Goal: Use online tool/utility: Utilize a website feature to perform a specific function

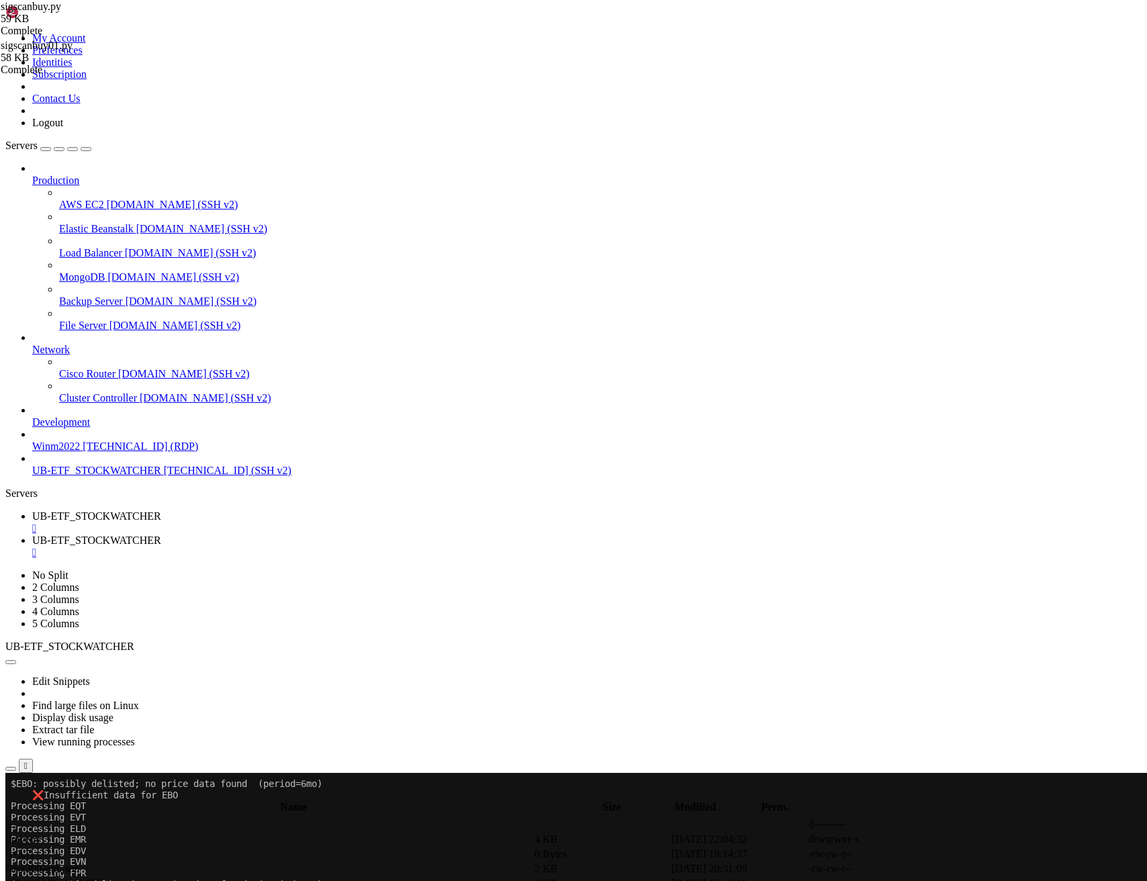
scroll to position [107629, 0]
click at [164, 476] on span "[TECHNICAL_ID] (SSH v2)" at bounding box center [228, 470] width 128 height 11
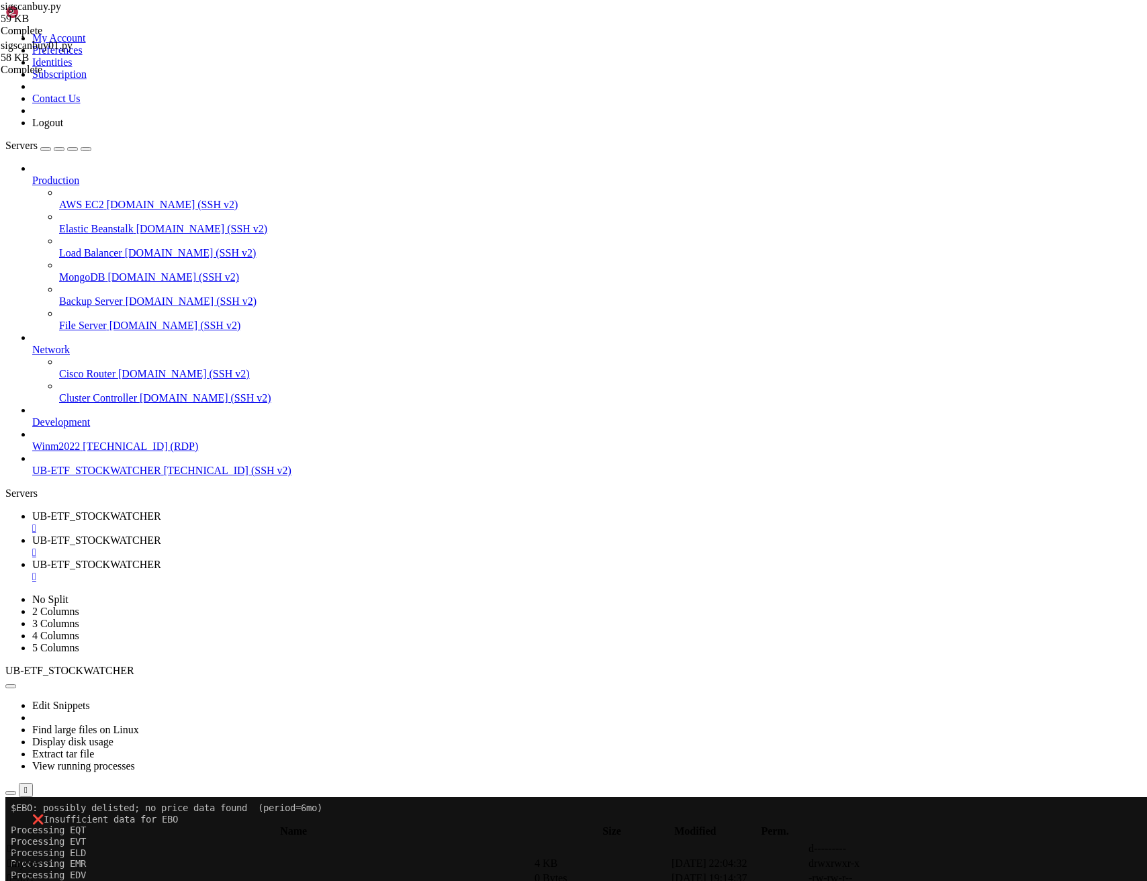
scroll to position [89, 0]
drag, startPoint x: 13, startPoint y: 2566, endPoint x: 303, endPoint y: 2573, distance: 290.2
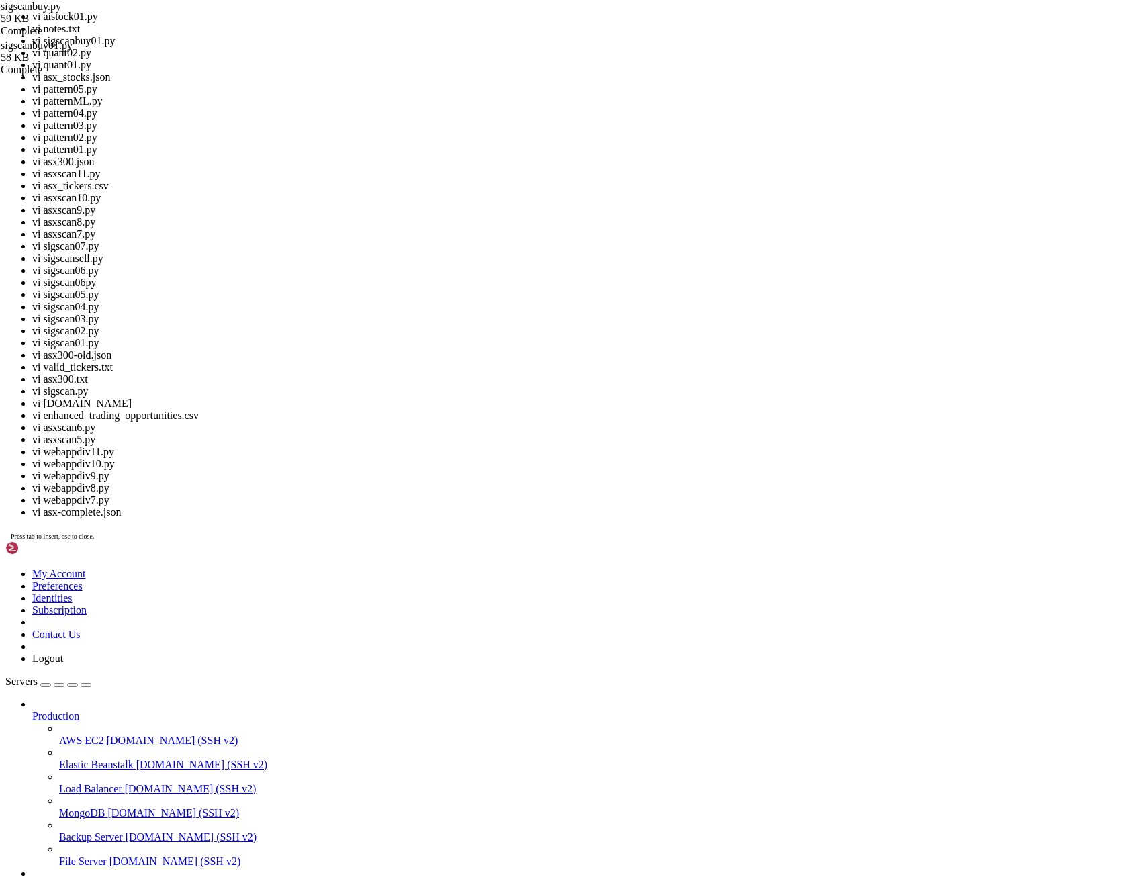
scroll to position [302, 0]
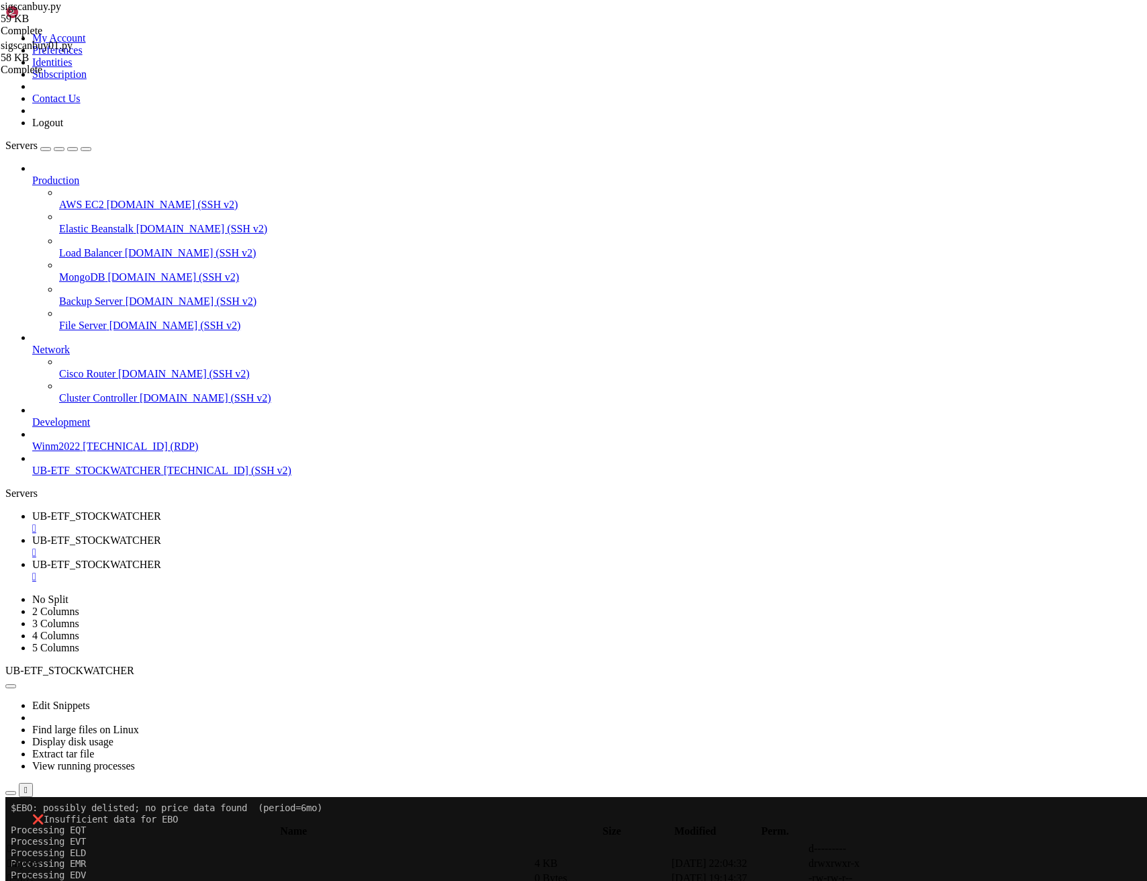
drag, startPoint x: 280, startPoint y: 2576, endPoint x: 11, endPoint y: 2532, distance: 272.9
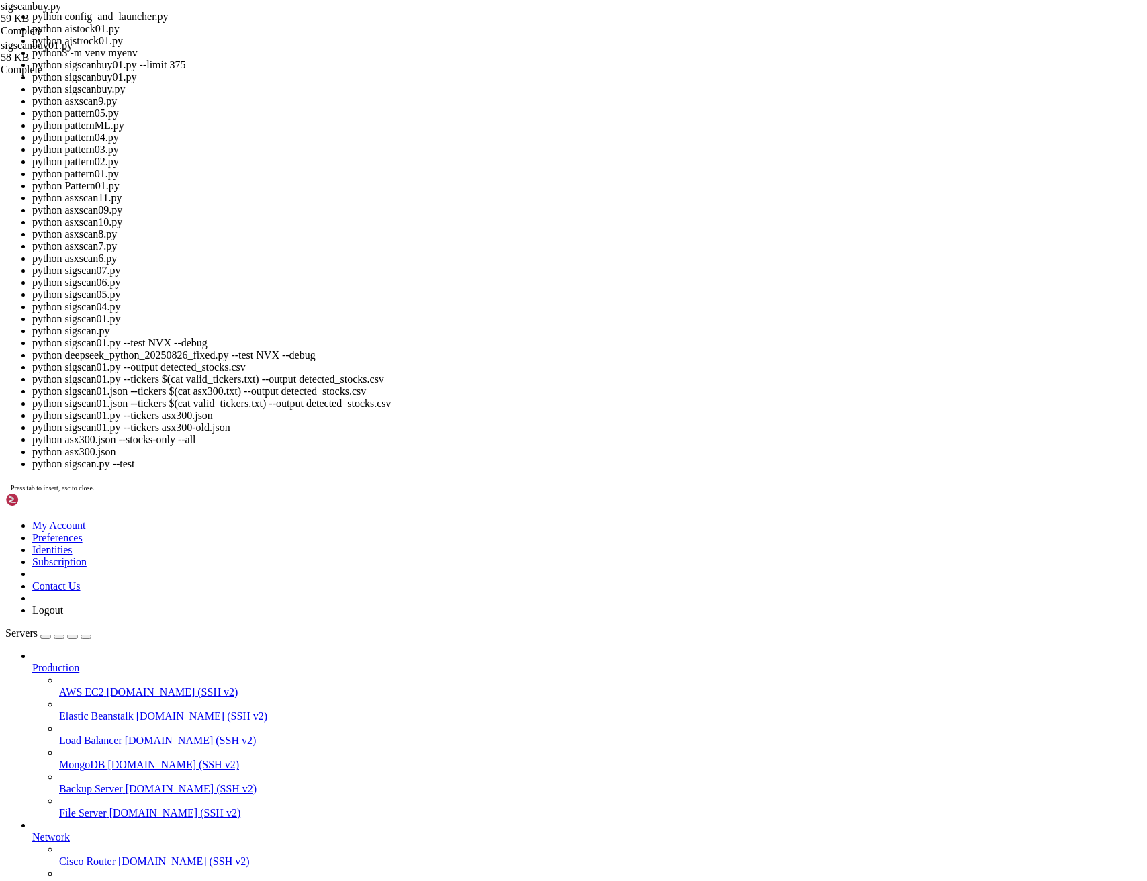
scroll to position [682, 0]
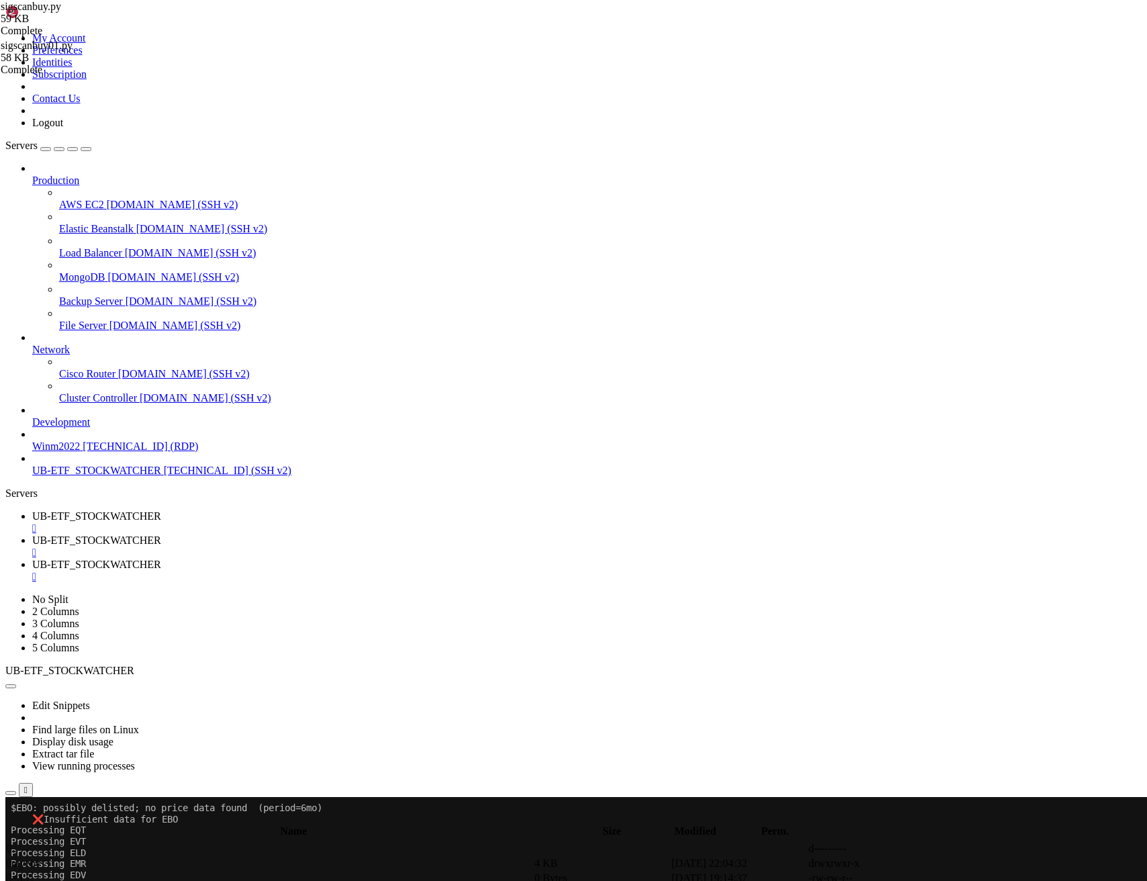
drag, startPoint x: 165, startPoint y: 2544, endPoint x: 265, endPoint y: 2542, distance: 100.1
drag, startPoint x: 153, startPoint y: 2366, endPoint x: 329, endPoint y: 2360, distance: 176.0
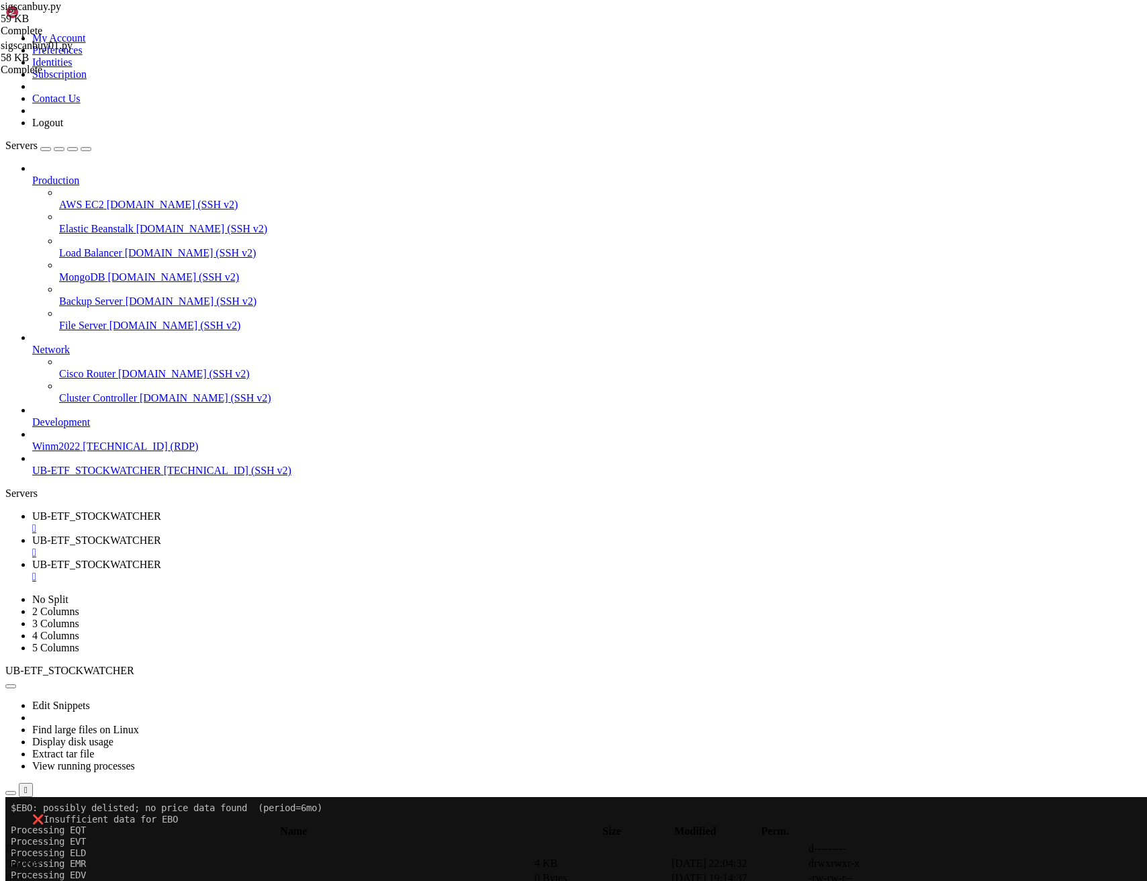
drag, startPoint x: 244, startPoint y: 2589, endPoint x: 411, endPoint y: 2651, distance: 178.3
drag, startPoint x: 154, startPoint y: 2365, endPoint x: 328, endPoint y: 2361, distance: 174.0
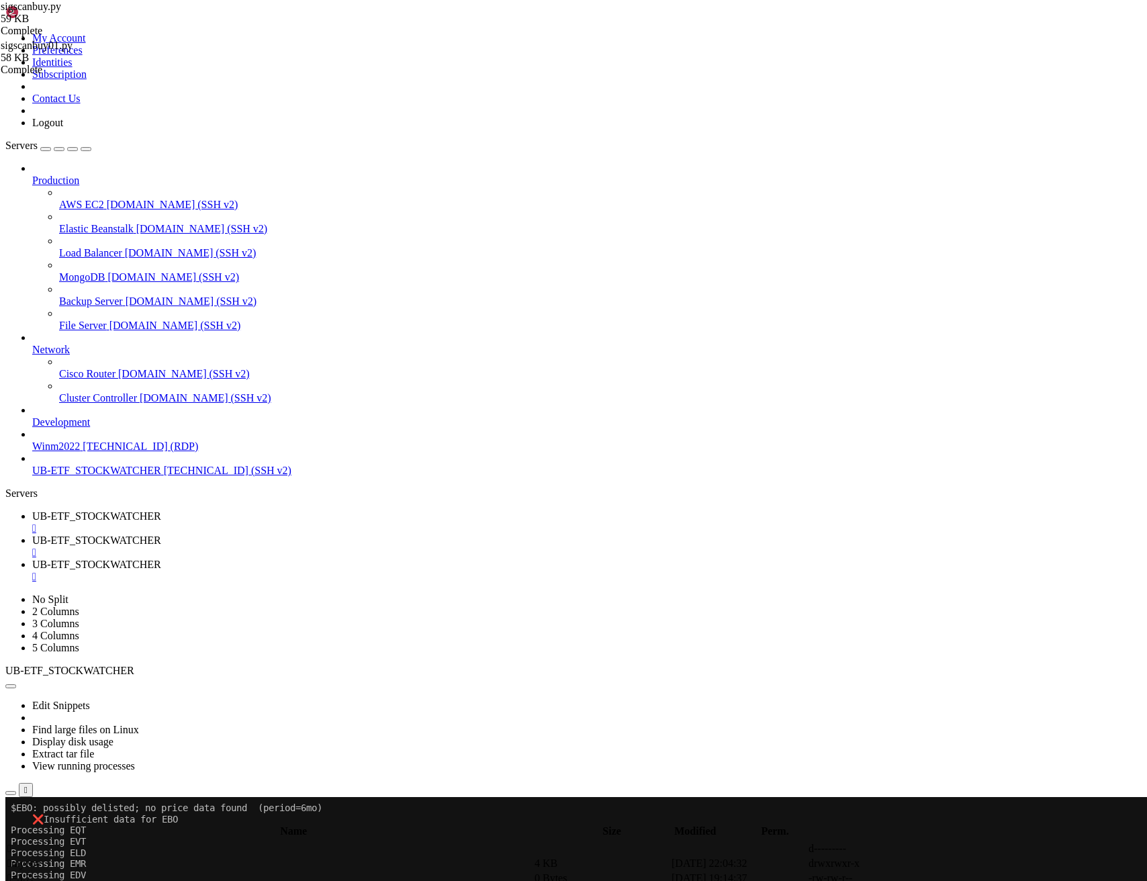
drag, startPoint x: 91, startPoint y: 2565, endPoint x: 231, endPoint y: 2564, distance: 139.7
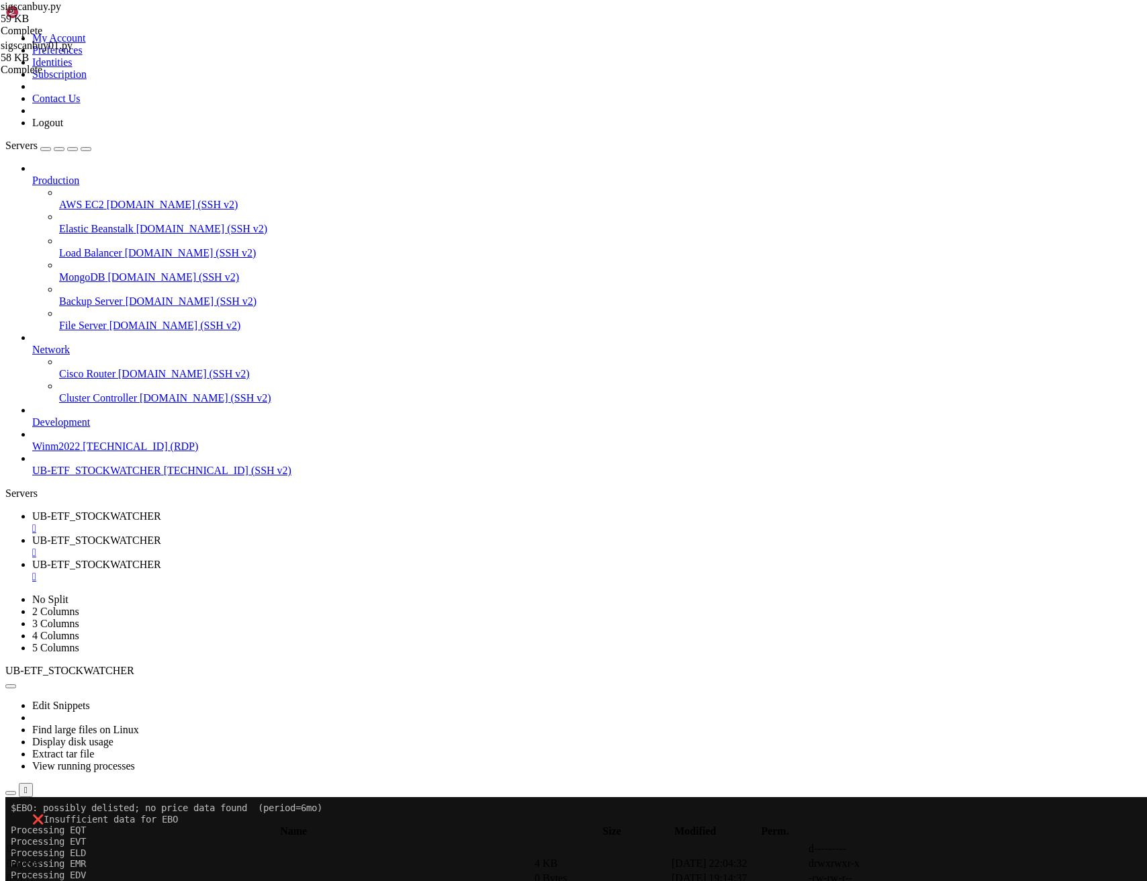
scroll to position [3250, 0]
drag, startPoint x: 10, startPoint y: 2154, endPoint x: 87, endPoint y: 2173, distance: 79.0
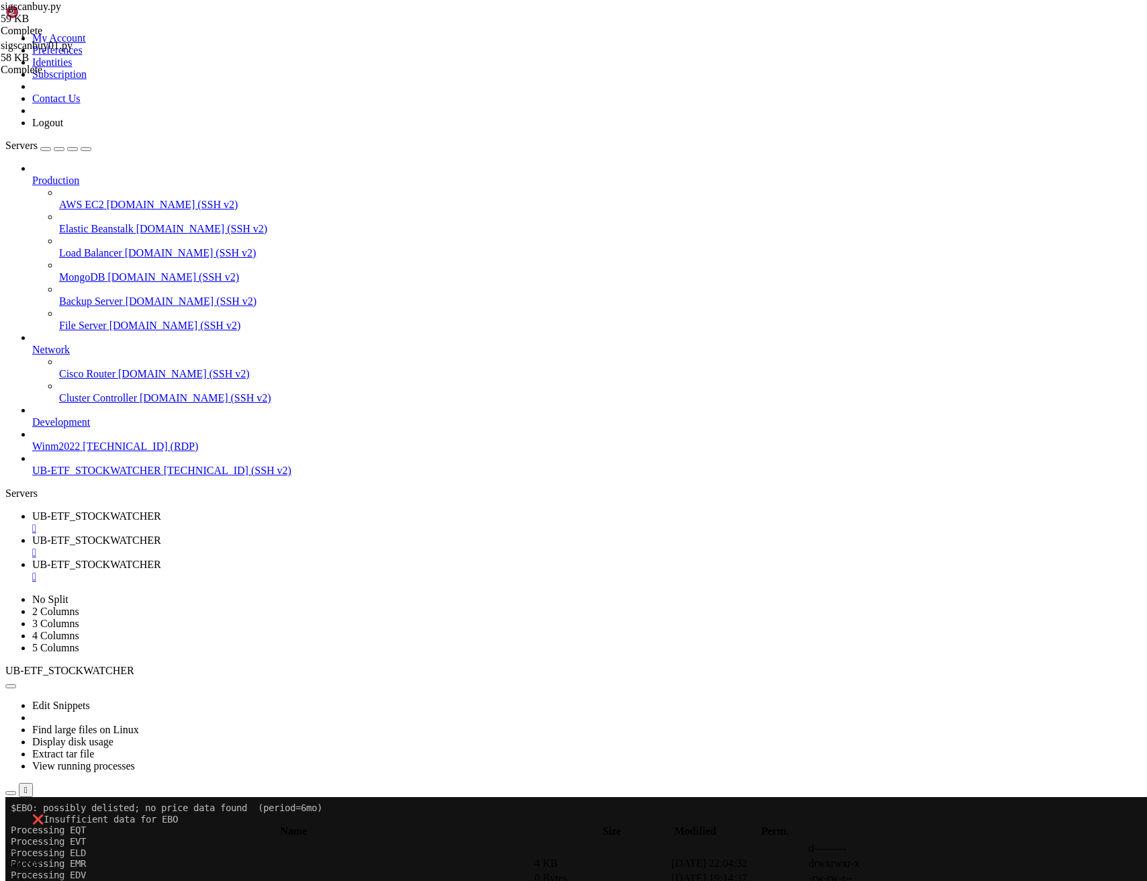
drag, startPoint x: 13, startPoint y: 2152, endPoint x: 785, endPoint y: 2183, distance: 772.9
drag, startPoint x: 13, startPoint y: 2120, endPoint x: 316, endPoint y: 2138, distance: 303.4
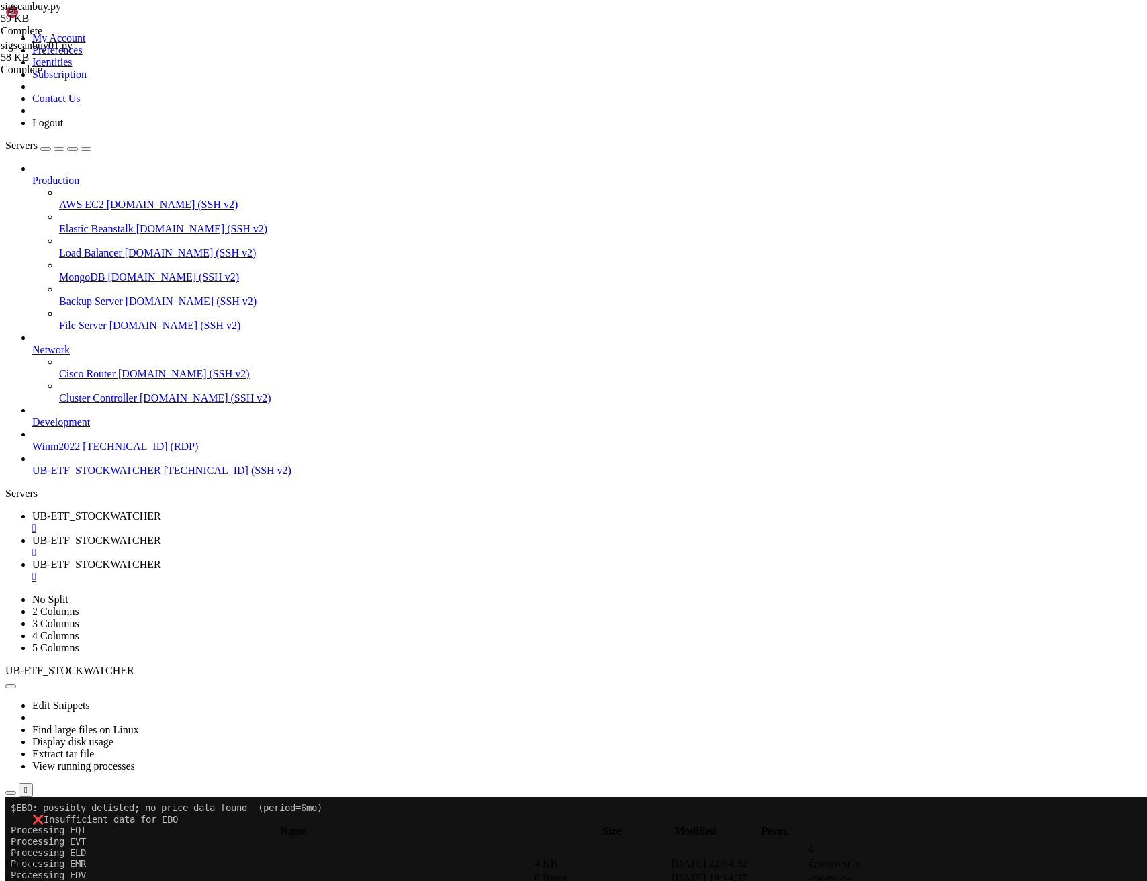
drag, startPoint x: 769, startPoint y: 2150, endPoint x: 13, endPoint y: 2123, distance: 756.6
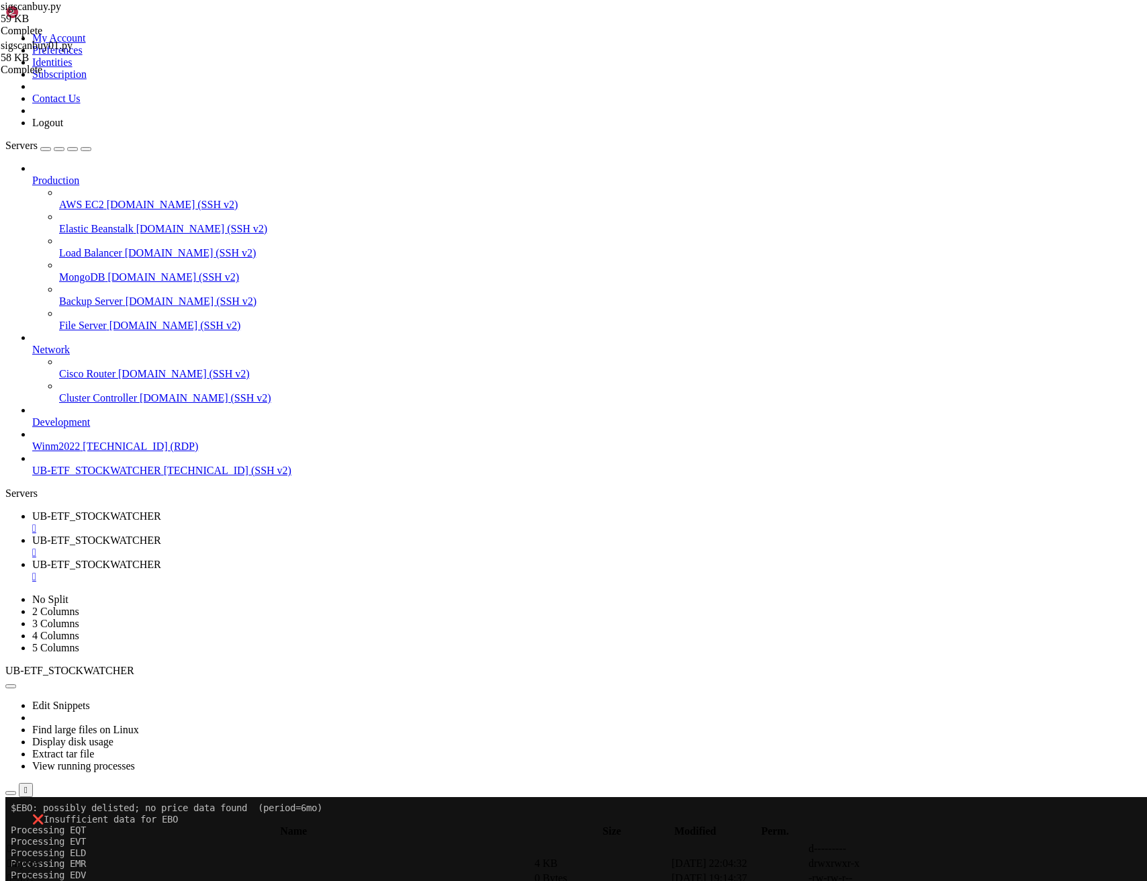
scroll to position [4501, 0]
drag, startPoint x: 619, startPoint y: 2509, endPoint x: 11, endPoint y: 2371, distance: 623.1
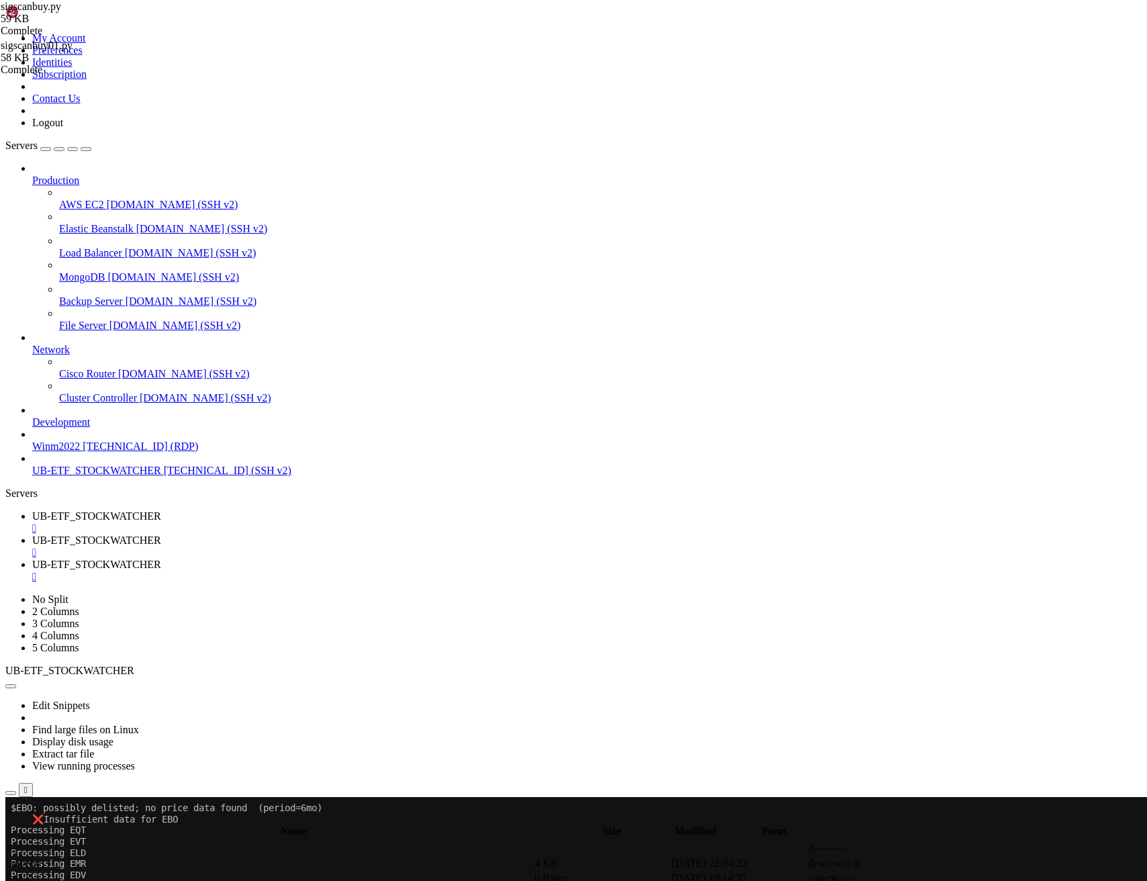
scroll to position [5238, 0]
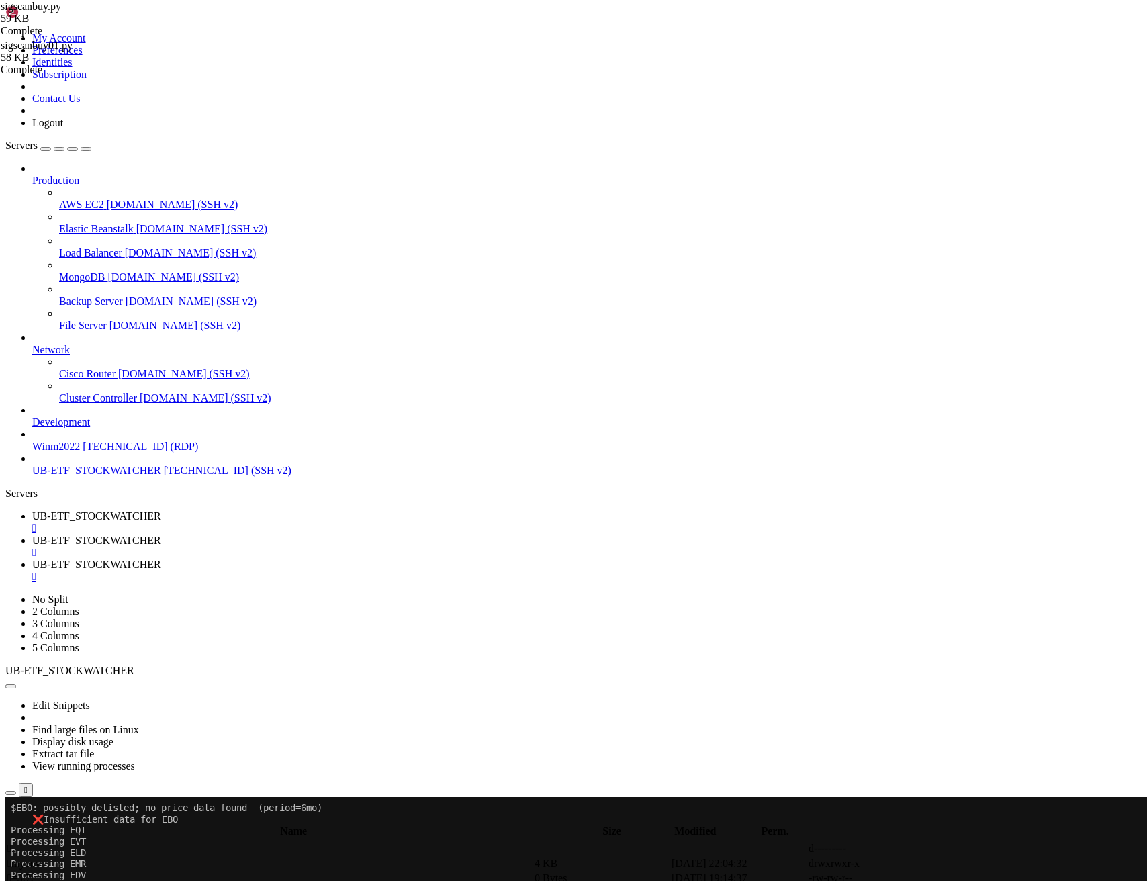
scroll to position [257, 0]
drag, startPoint x: 230, startPoint y: 2576, endPoint x: 19, endPoint y: 2547, distance: 212.3
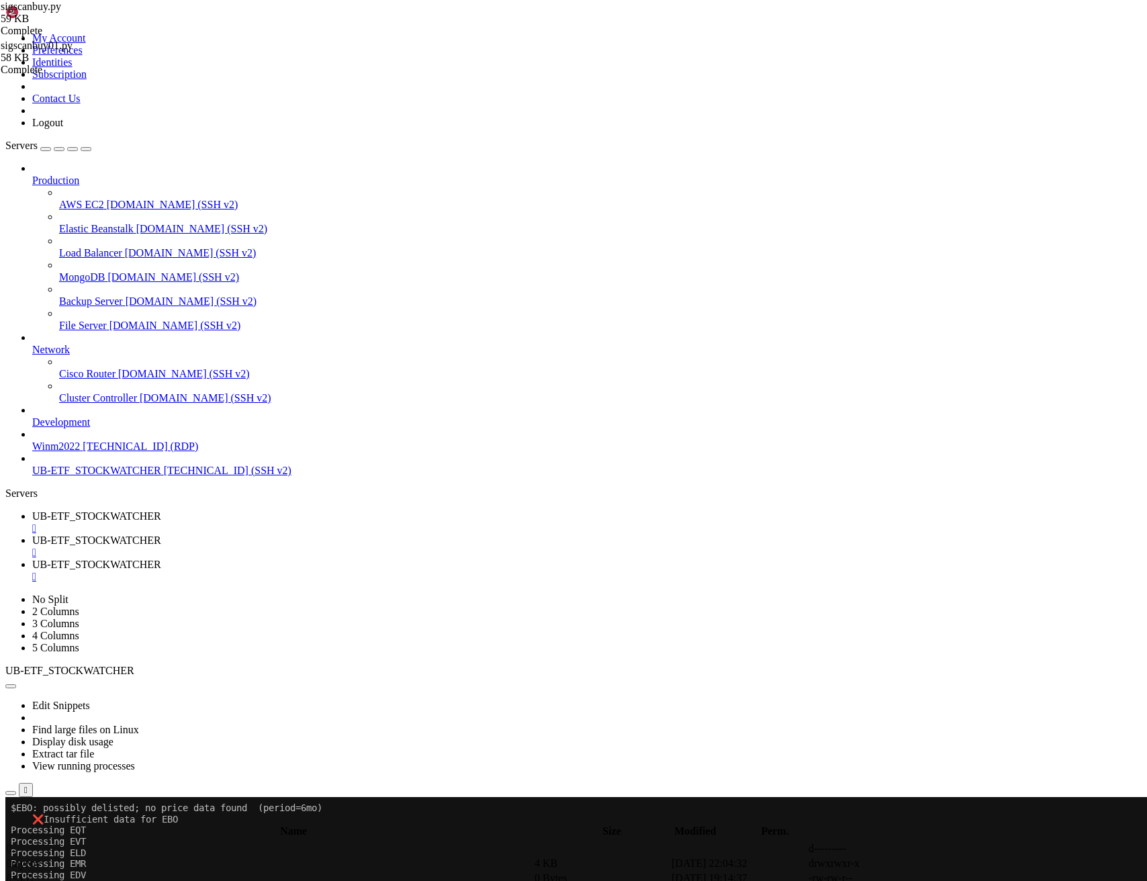
scroll to position [369, 0]
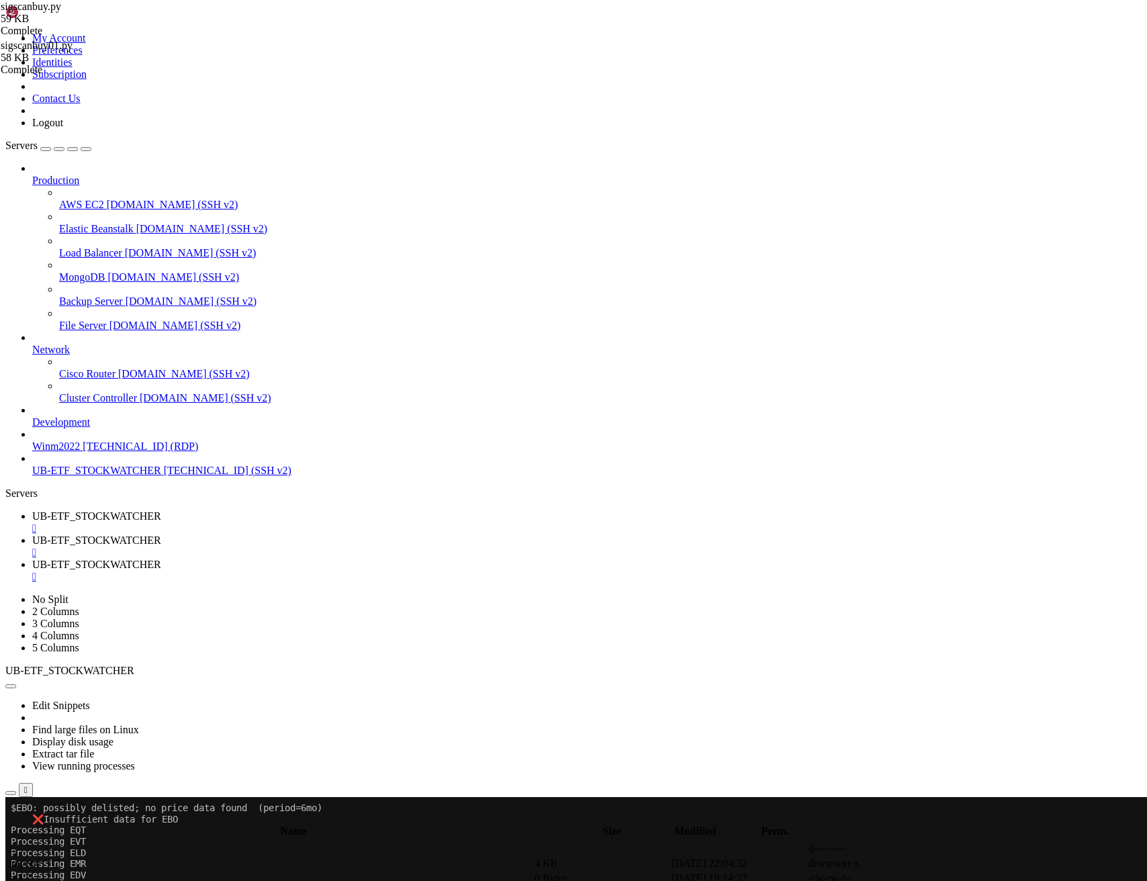
scroll to position [1787, 0]
click at [161, 510] on span "UB-ETF_STOCKWATCHER" at bounding box center [96, 515] width 129 height 11
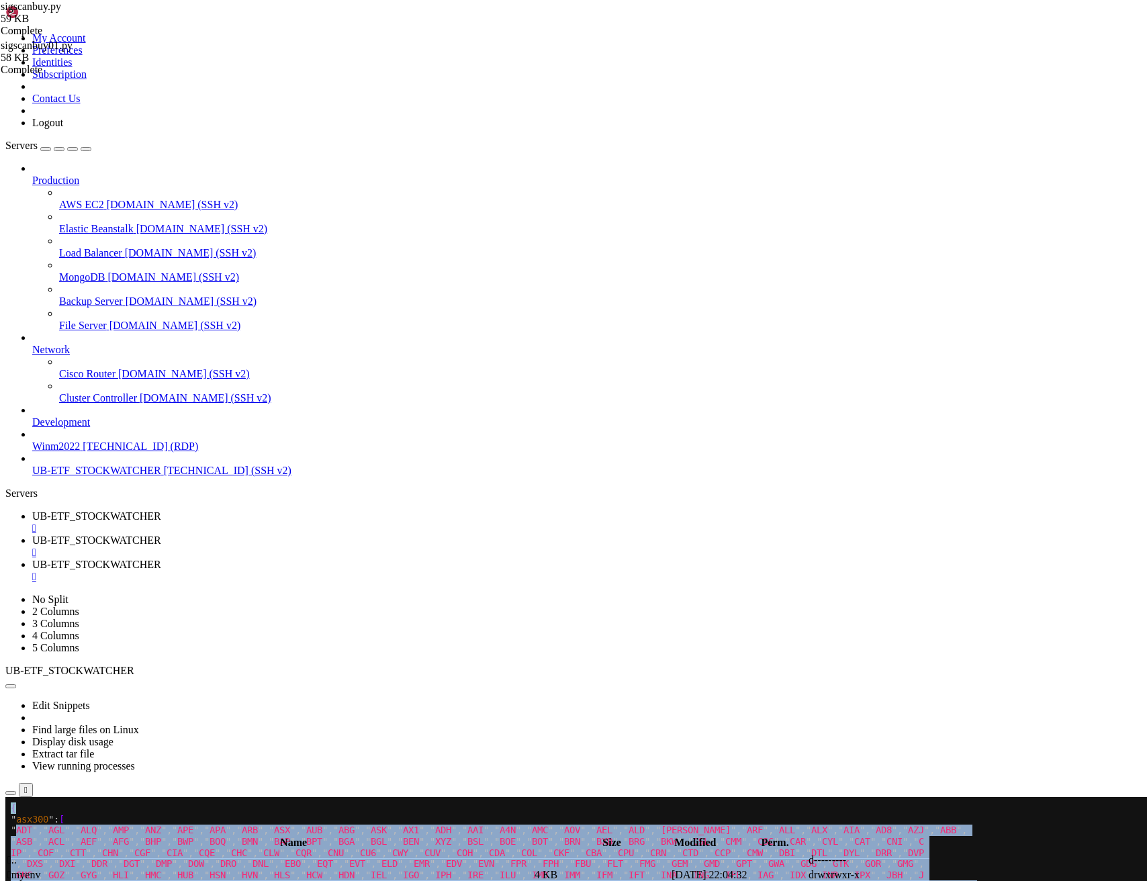
drag, startPoint x: 317, startPoint y: 989, endPoint x: 18, endPoint y: 831, distance: 337.6
click at [161, 535] on span "UB-ETF_STOCKWATCHER" at bounding box center [96, 540] width 129 height 11
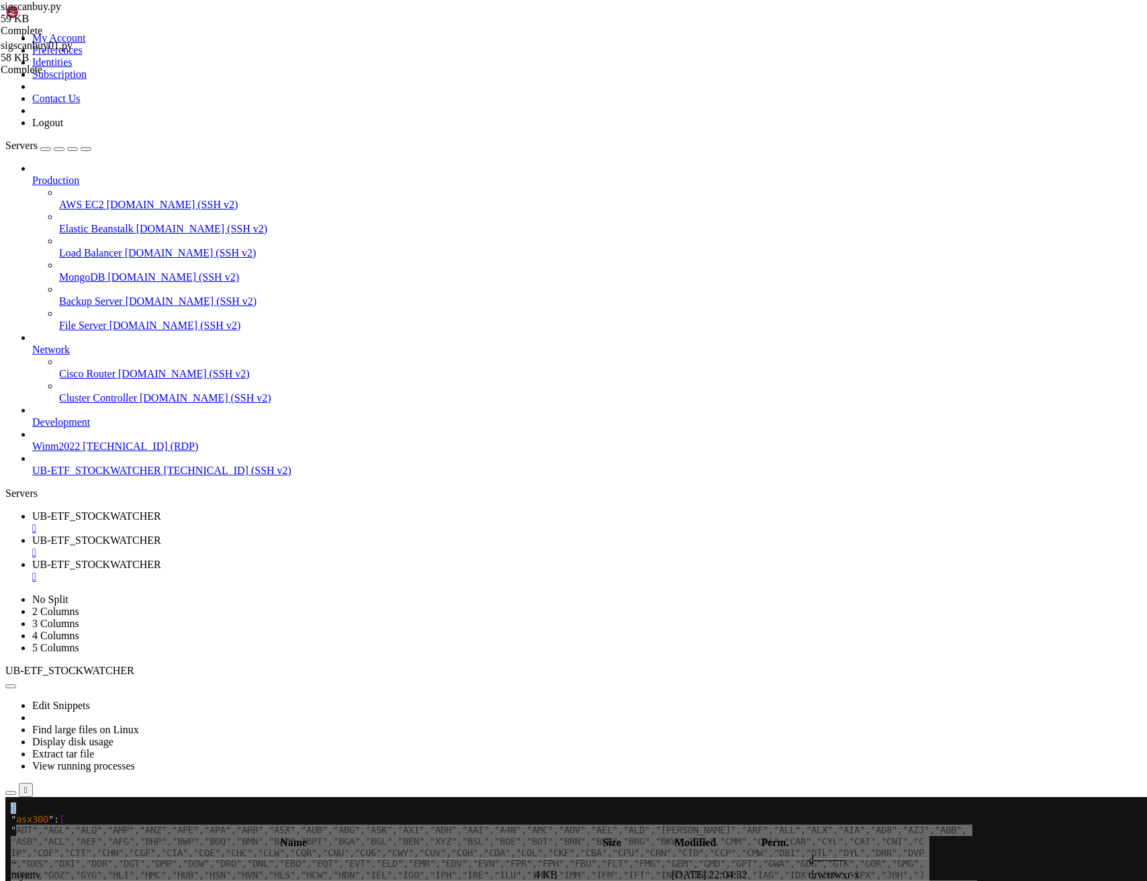
click at [161, 559] on span "UB-ETF_STOCKWATCHER" at bounding box center [96, 564] width 129 height 11
click at [161, 510] on span "UB-ETF_STOCKWATCHER" at bounding box center [96, 515] width 129 height 11
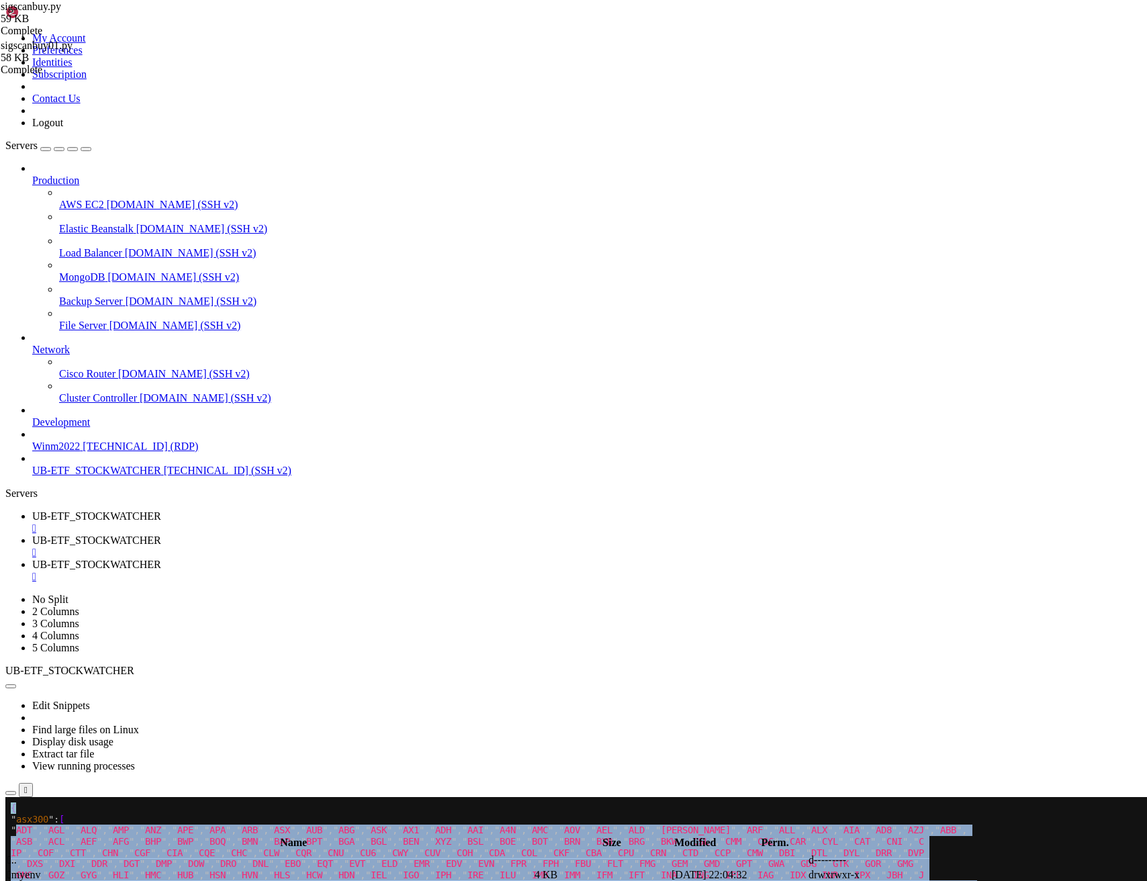
click at [161, 559] on span "UB-ETF_STOCKWATCHER" at bounding box center [96, 564] width 129 height 11
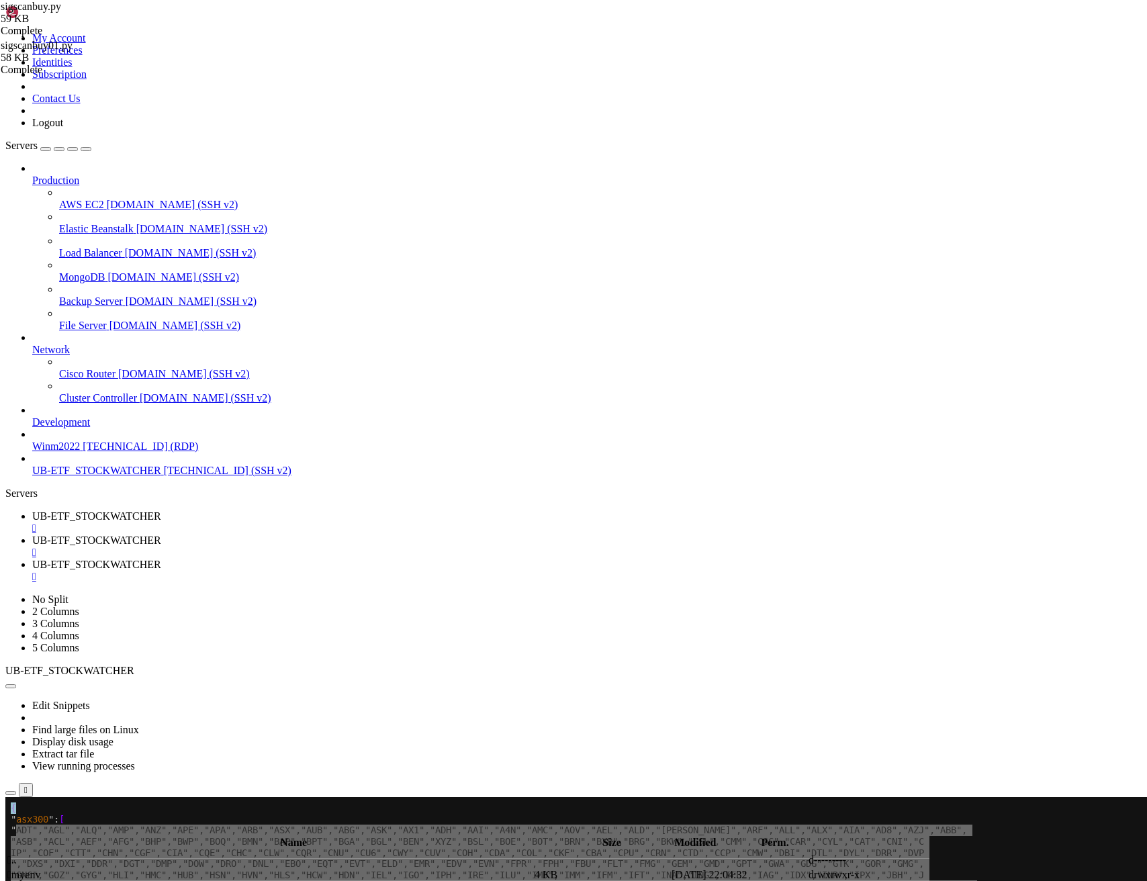
scroll to position [5, 0]
drag, startPoint x: 212, startPoint y: 2587, endPoint x: 13, endPoint y: 2567, distance: 200.5
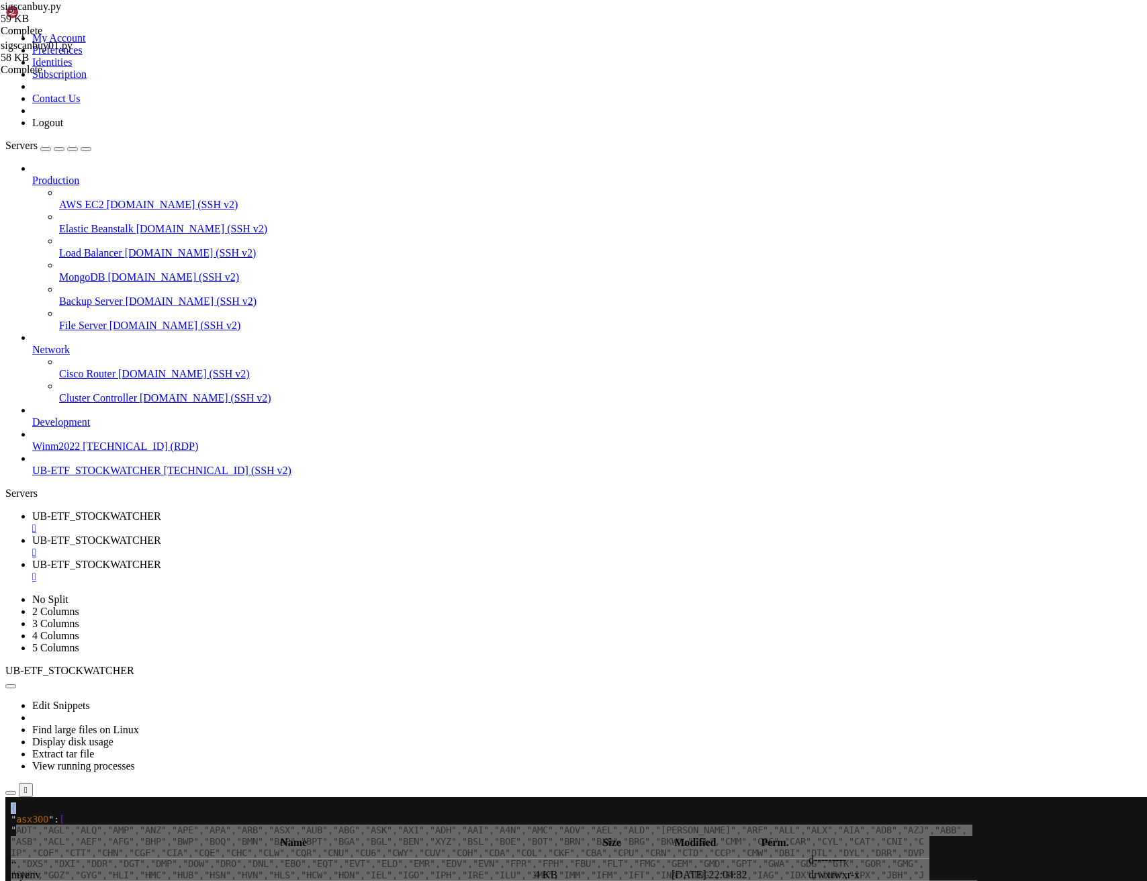
scroll to position [11839, 0]
drag, startPoint x: 91, startPoint y: 2477, endPoint x: 231, endPoint y: 2465, distance: 140.1
drag, startPoint x: 228, startPoint y: 2450, endPoint x: 90, endPoint y: 2432, distance: 139.5
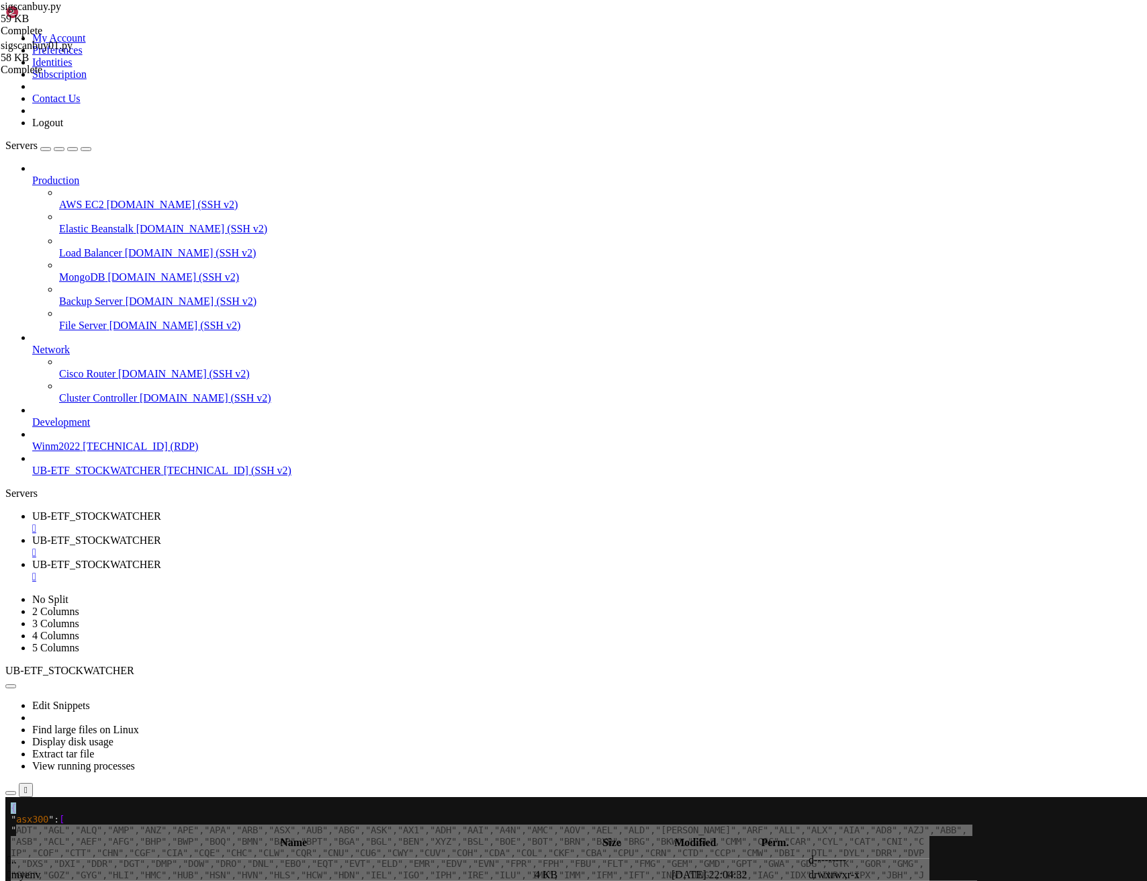
drag, startPoint x: 161, startPoint y: 2129, endPoint x: 867, endPoint y: 2134, distance: 705.8
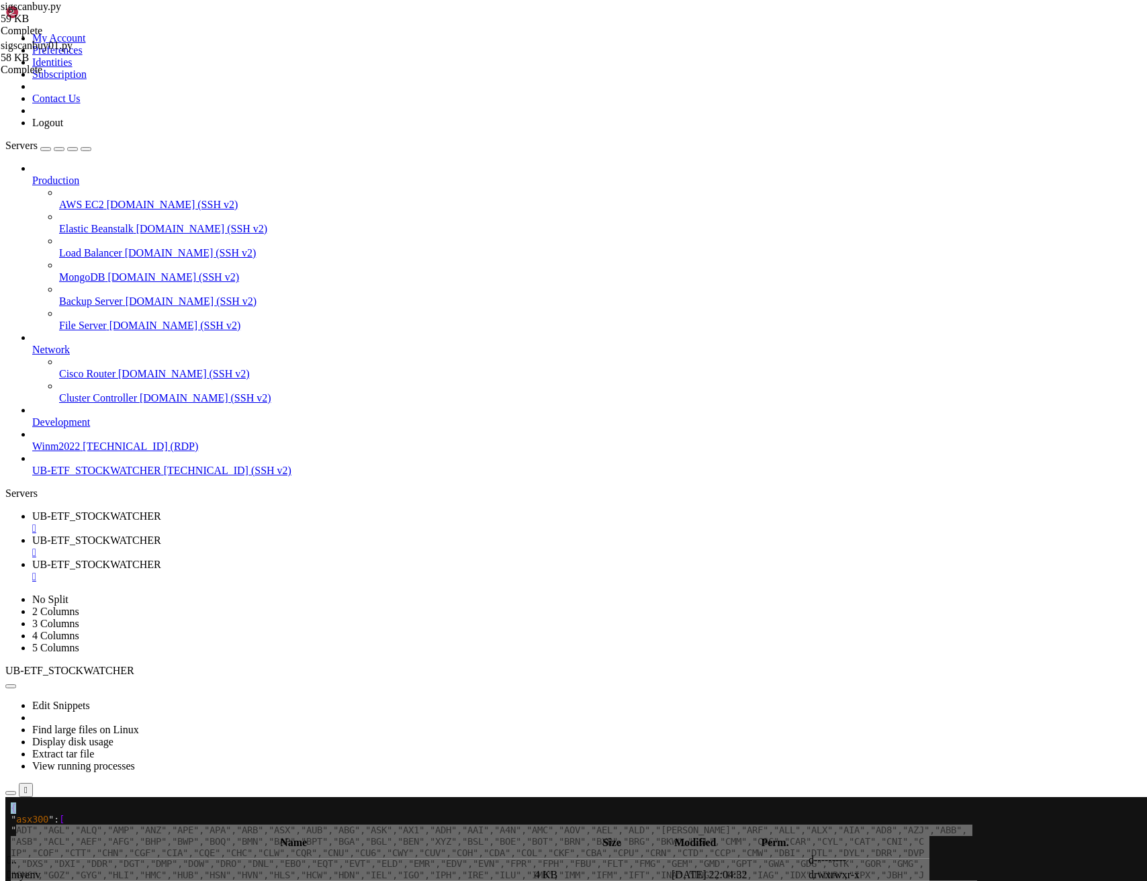
scroll to position [424, 0]
drag, startPoint x: 21, startPoint y: 2029, endPoint x: 643, endPoint y: 2143, distance: 632.1
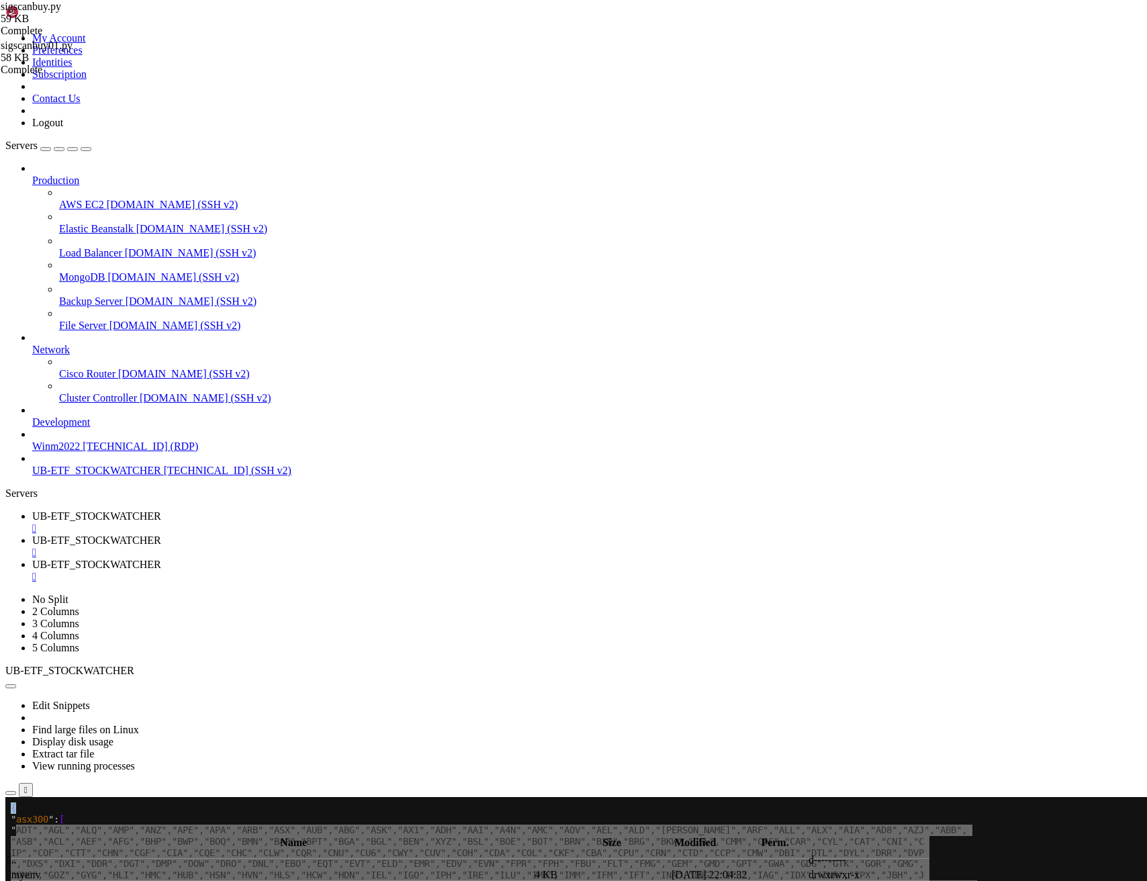
click at [161, 535] on span "UB-ETF_STOCKWATCHER" at bounding box center [96, 540] width 129 height 11
click at [17, 854] on span " .." at bounding box center [11, 859] width 9 height 11
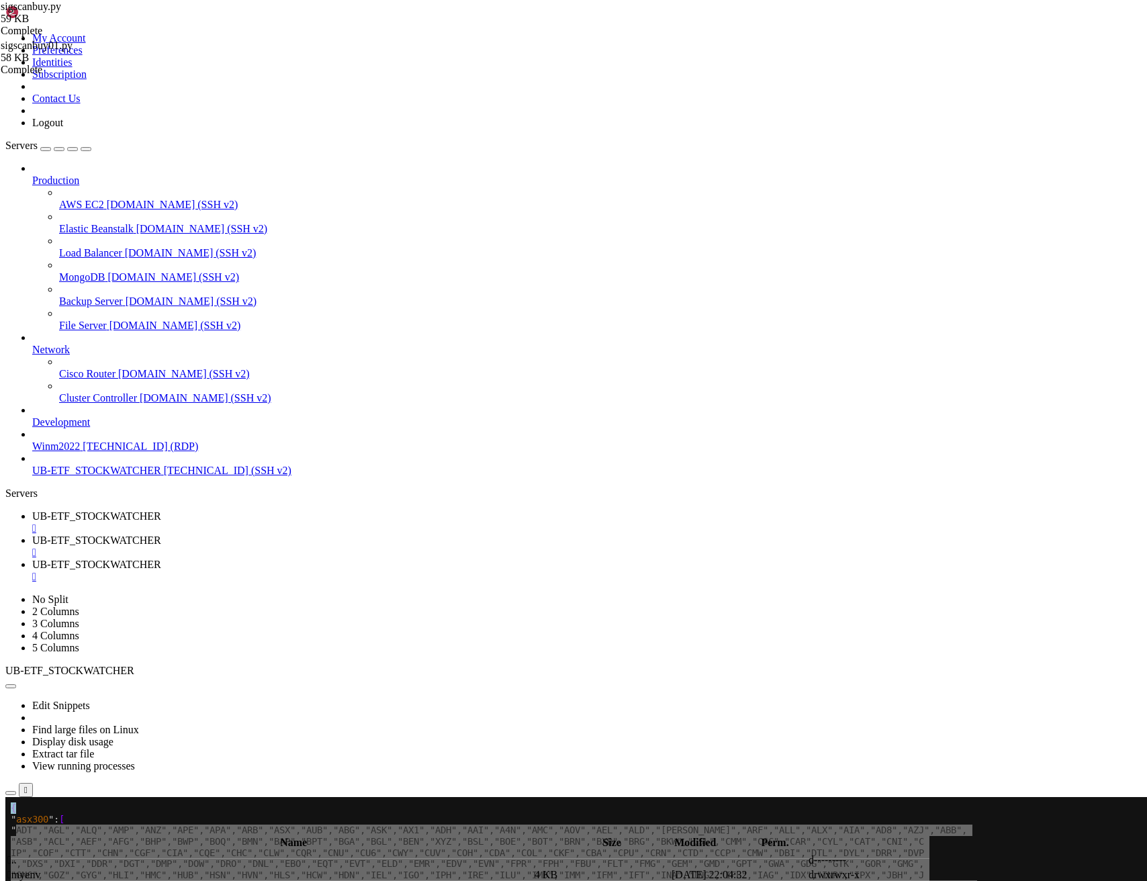
click at [17, 854] on span " .." at bounding box center [11, 859] width 9 height 11
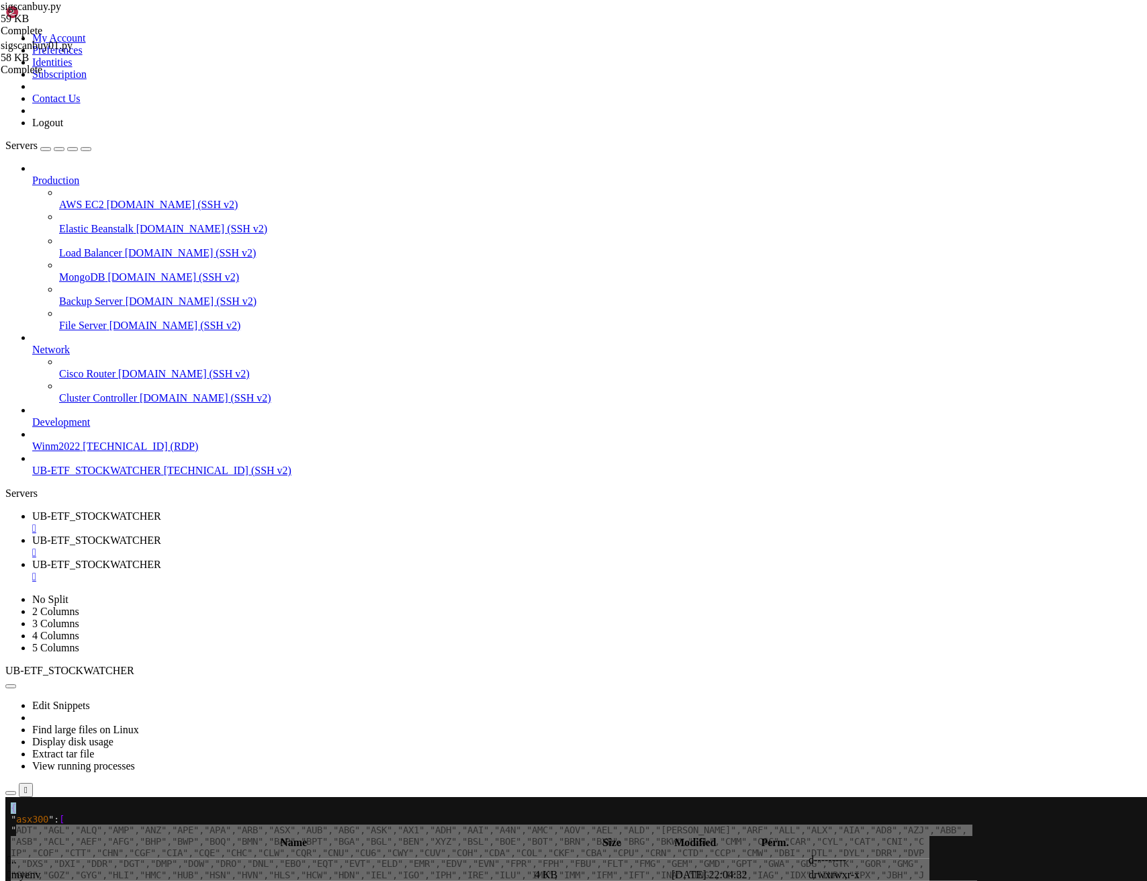
click at [17, 854] on span " .." at bounding box center [11, 859] width 9 height 11
type input "/home/ubuntu/aistock"
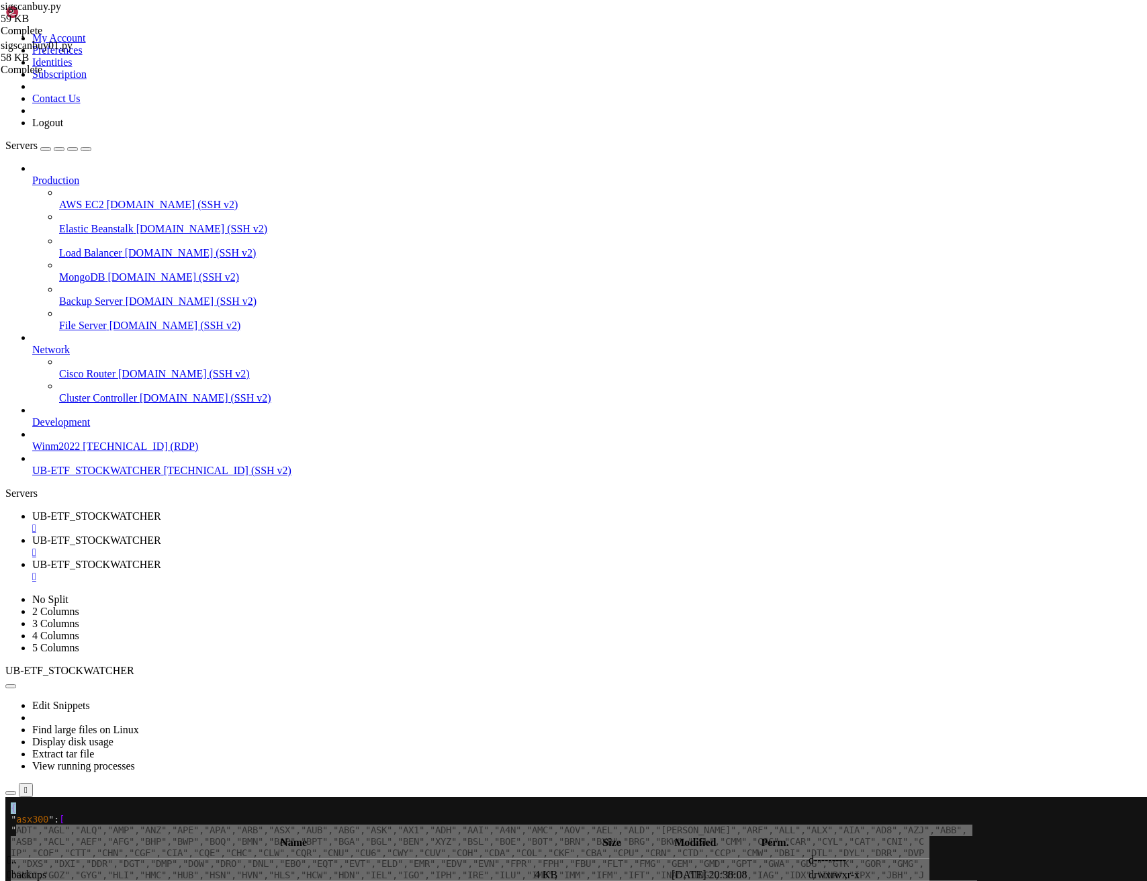
click at [161, 510] on span "UB-ETF_STOCKWATCHER" at bounding box center [96, 515] width 129 height 11
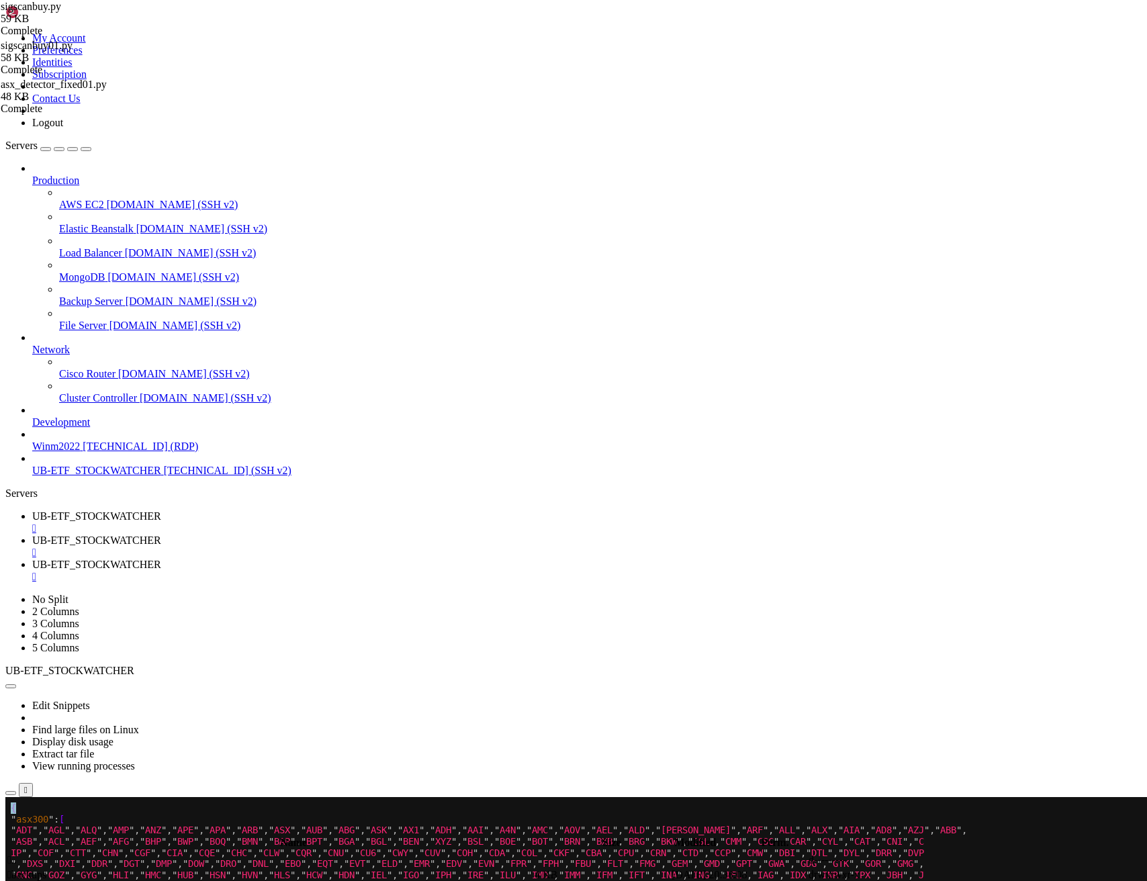
click at [281, 522] on div "" at bounding box center [586, 528] width 1109 height 12
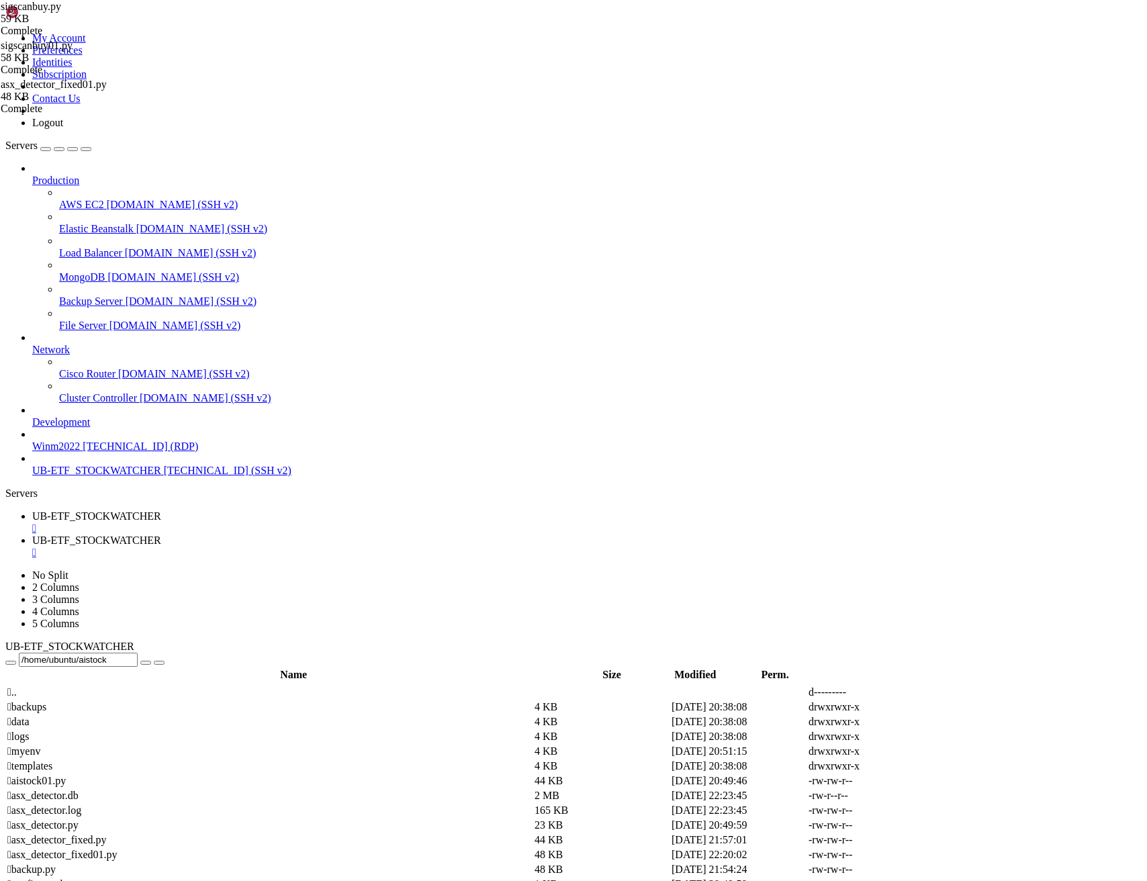
click at [161, 510] on span "UB-ETF_STOCKWATCHER" at bounding box center [96, 515] width 129 height 11
click at [161, 535] on span "UB-ETF_STOCKWATCHER" at bounding box center [96, 540] width 129 height 11
drag, startPoint x: 508, startPoint y: 2007, endPoint x: 12, endPoint y: 1998, distance: 495.7
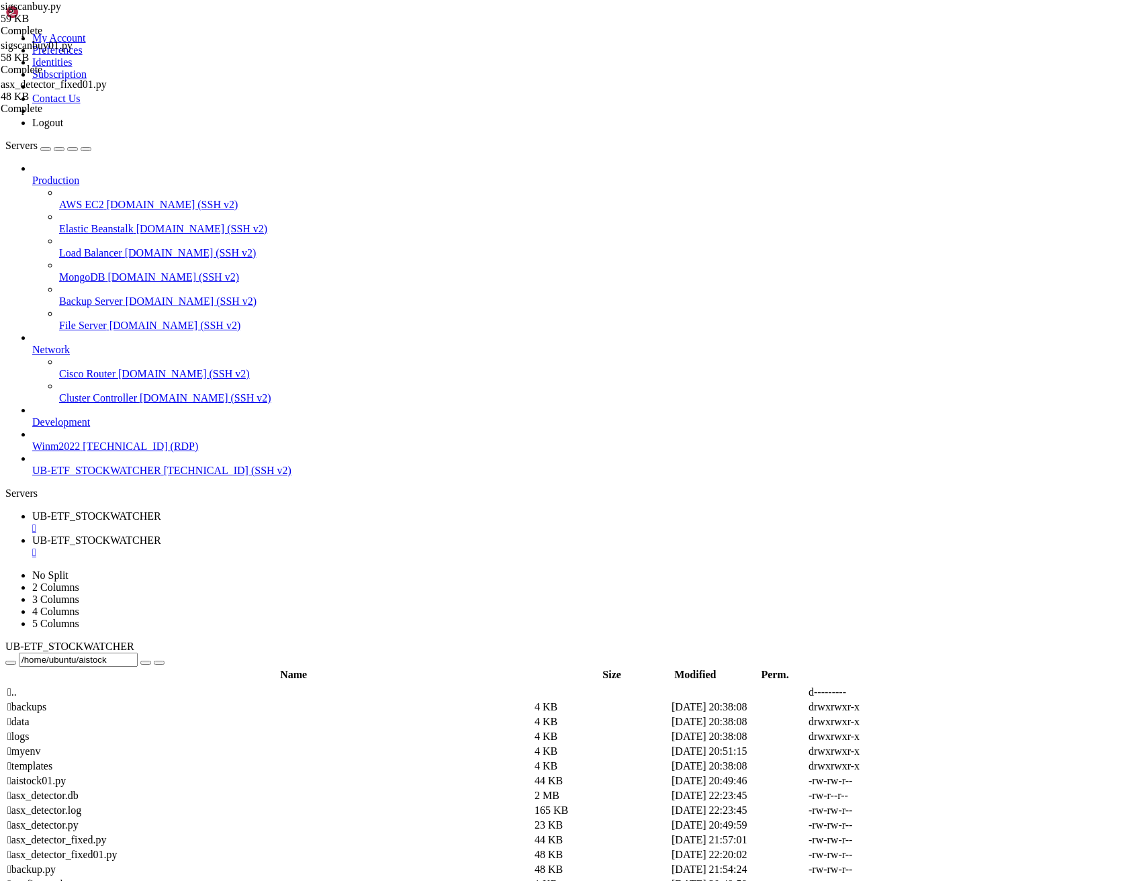
scroll to position [5640, 0]
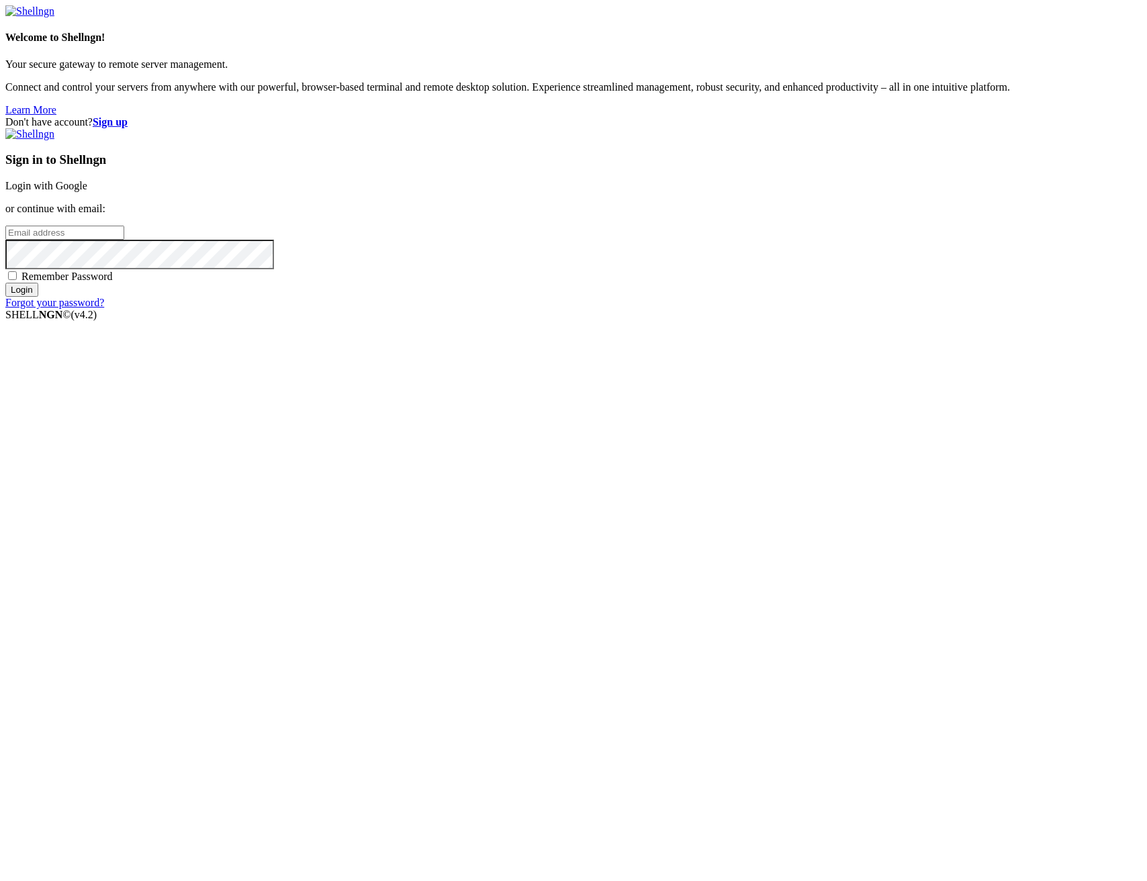
click at [124, 240] on input "email" at bounding box center [64, 233] width 119 height 14
type input "claude.berlouis@gmail.com"
click at [5, 283] on input "Login" at bounding box center [21, 290] width 33 height 14
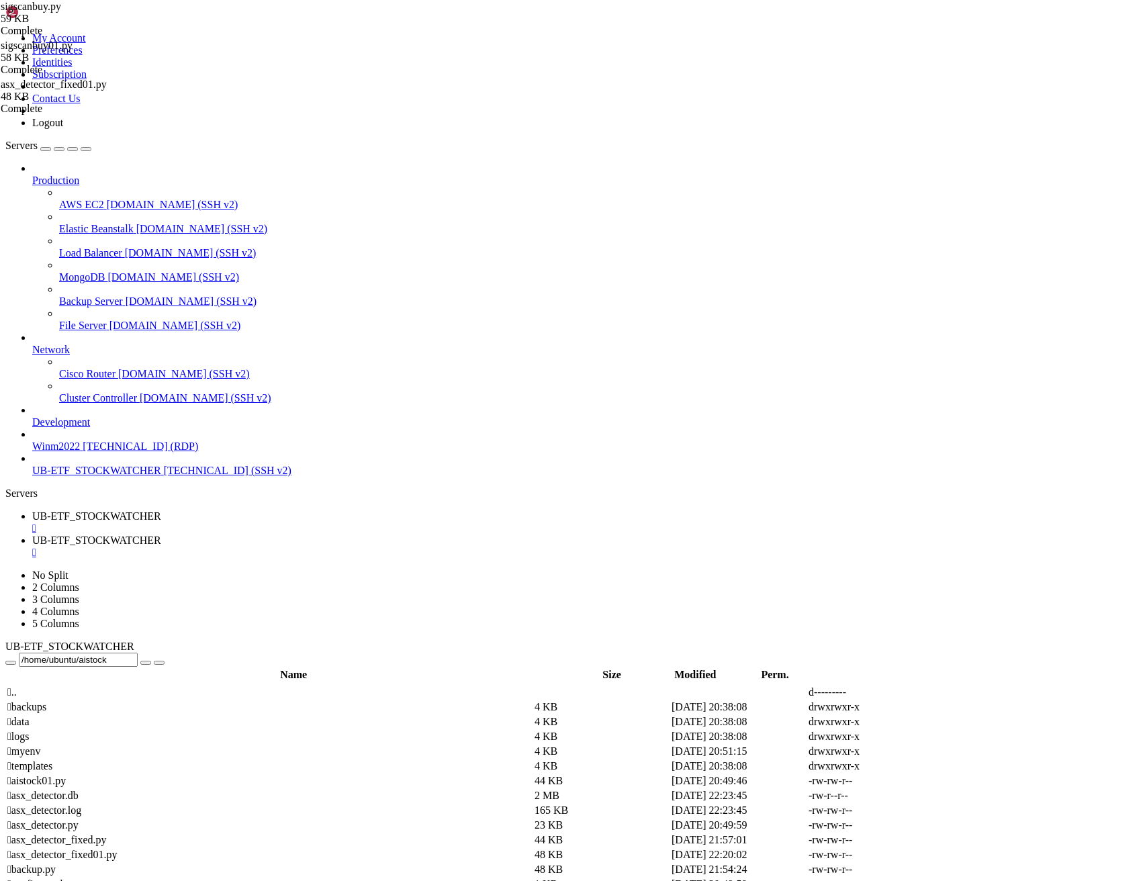
scroll to position [8678, 0]
drag, startPoint x: 285, startPoint y: 2422, endPoint x: 11, endPoint y: 2379, distance: 276.7
drag, startPoint x: 222, startPoint y: 2418, endPoint x: 12, endPoint y: 2377, distance: 213.5
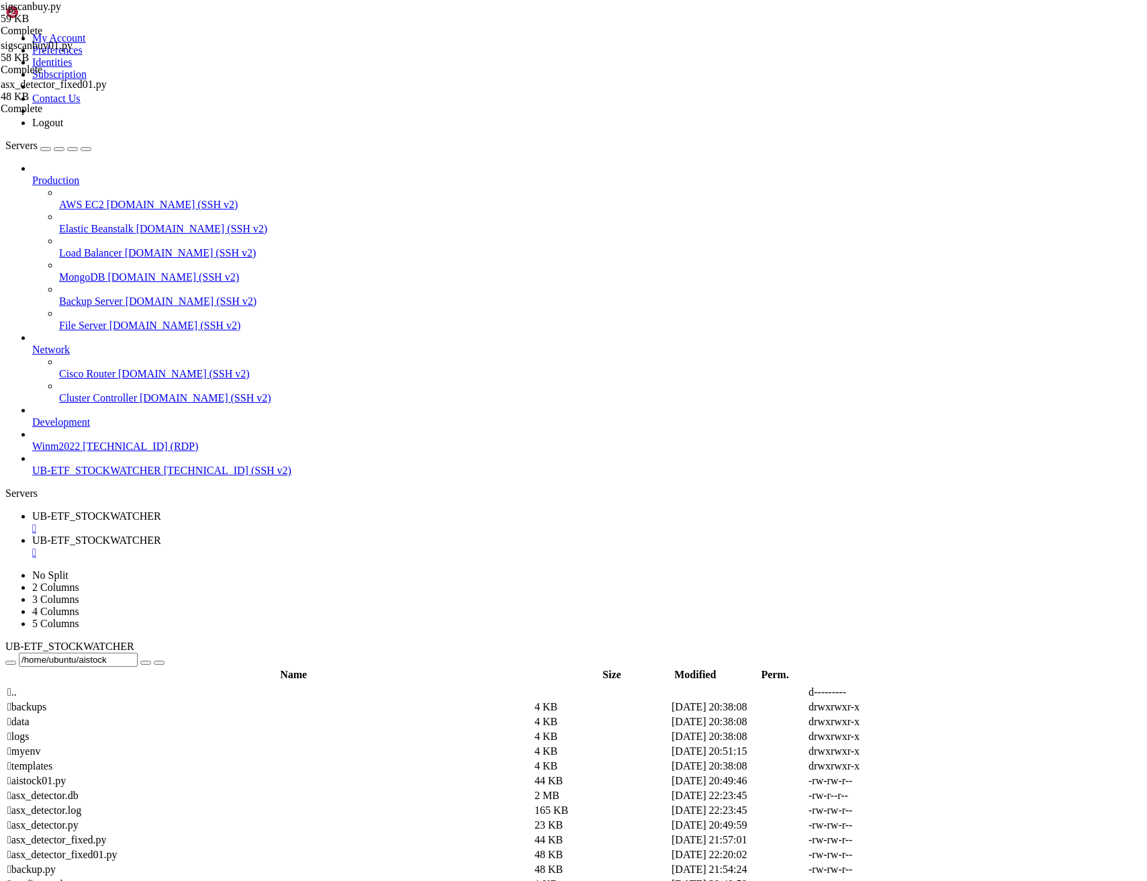
drag, startPoint x: 559, startPoint y: 2418, endPoint x: 14, endPoint y: 2309, distance: 556.2
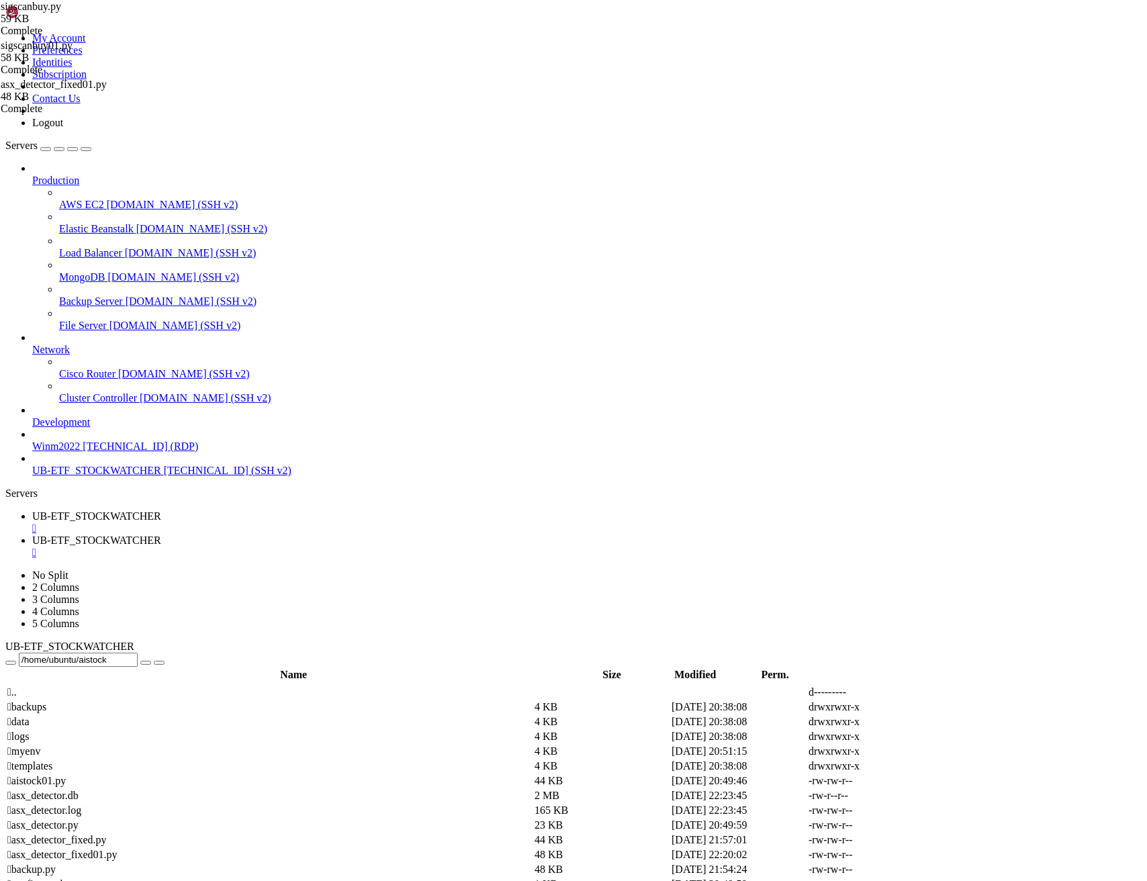
click at [161, 510] on span "UB-ETF_STOCKWATCHER" at bounding box center [96, 515] width 129 height 11
click at [118, 849] on span " asx_detector_fixed01.py" at bounding box center [62, 854] width 110 height 11
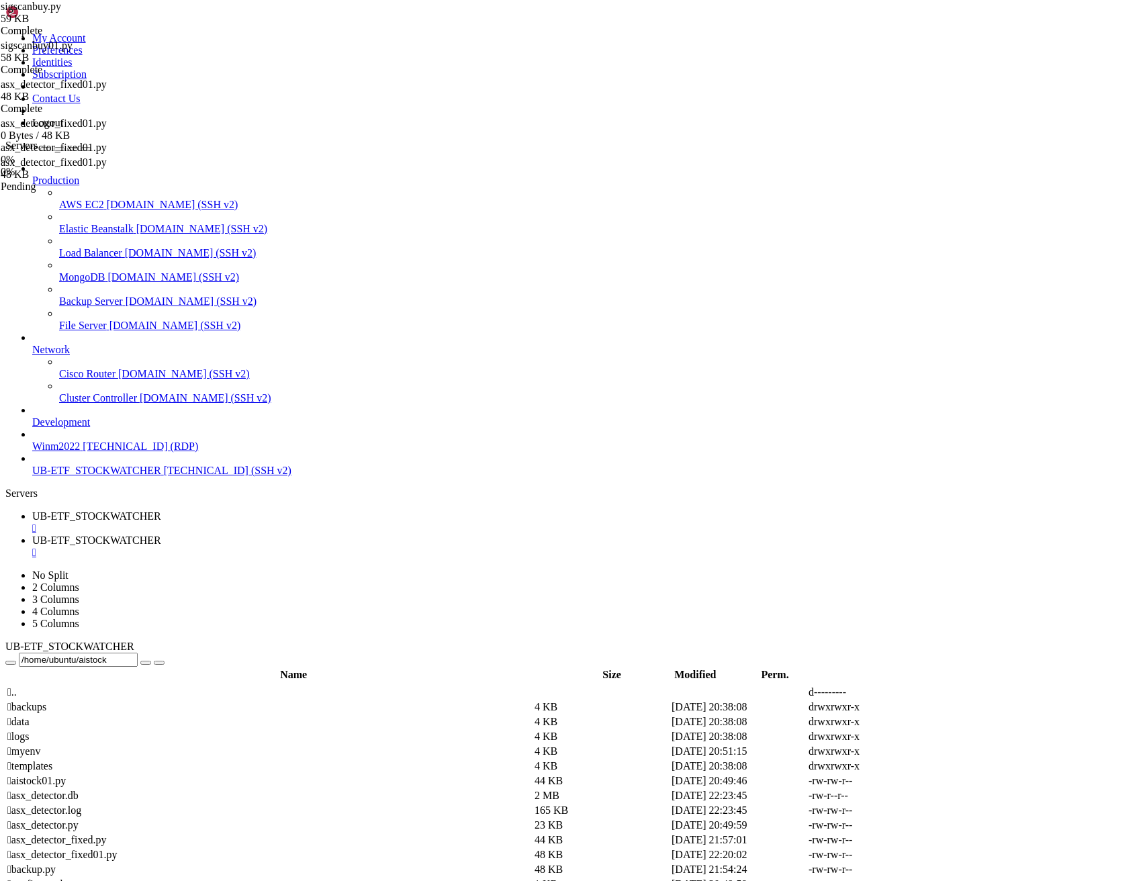
click at [161, 535] on span "UB-ETF_STOCKWATCHER" at bounding box center [96, 540] width 129 height 11
click at [161, 510] on span "UB-ETF_STOCKWATCHER" at bounding box center [96, 515] width 129 height 11
type input "/home/ubuntu"
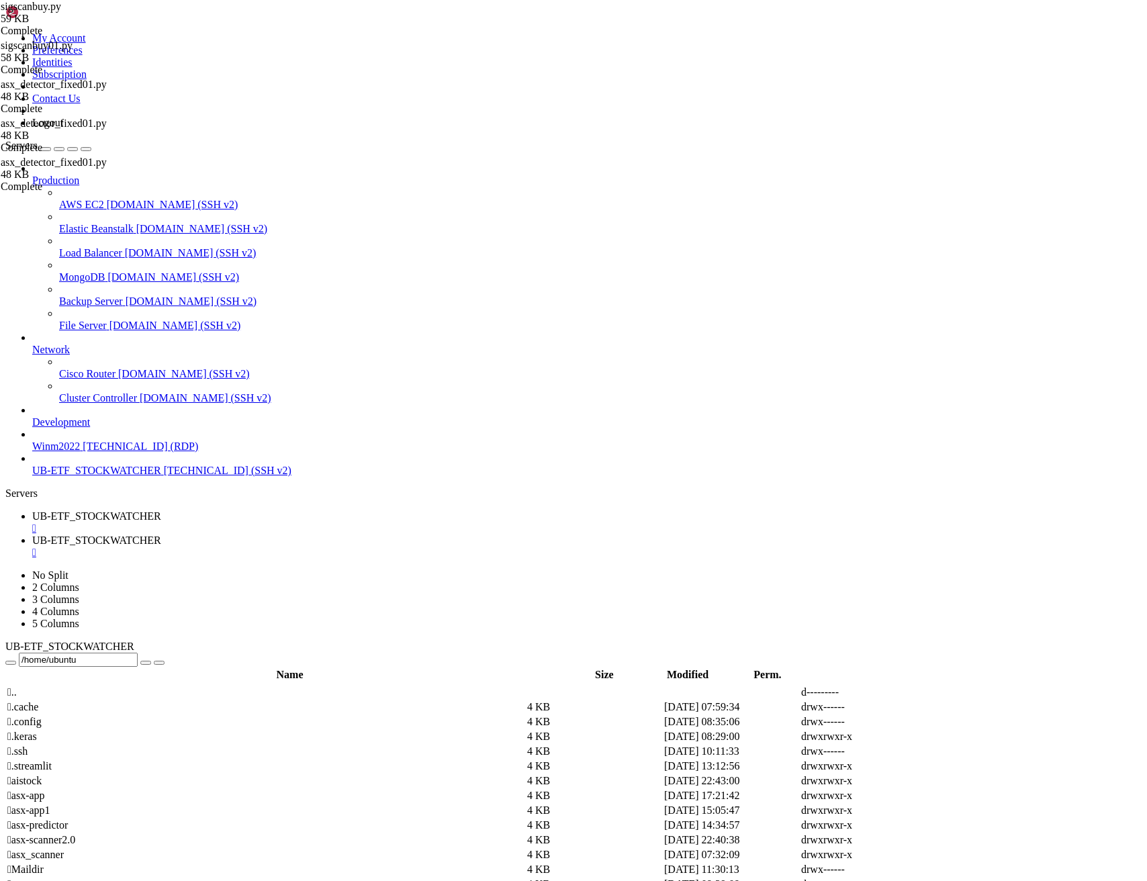
click at [161, 535] on span "UB-ETF_STOCKWATCHER" at bounding box center [96, 540] width 129 height 11
drag, startPoint x: 118, startPoint y: 2432, endPoint x: 11, endPoint y: 2311, distance: 160.8
copy div "2025-09-06 22:43:04,497 - INFO - Database initialized successfully * Serving Fl…"
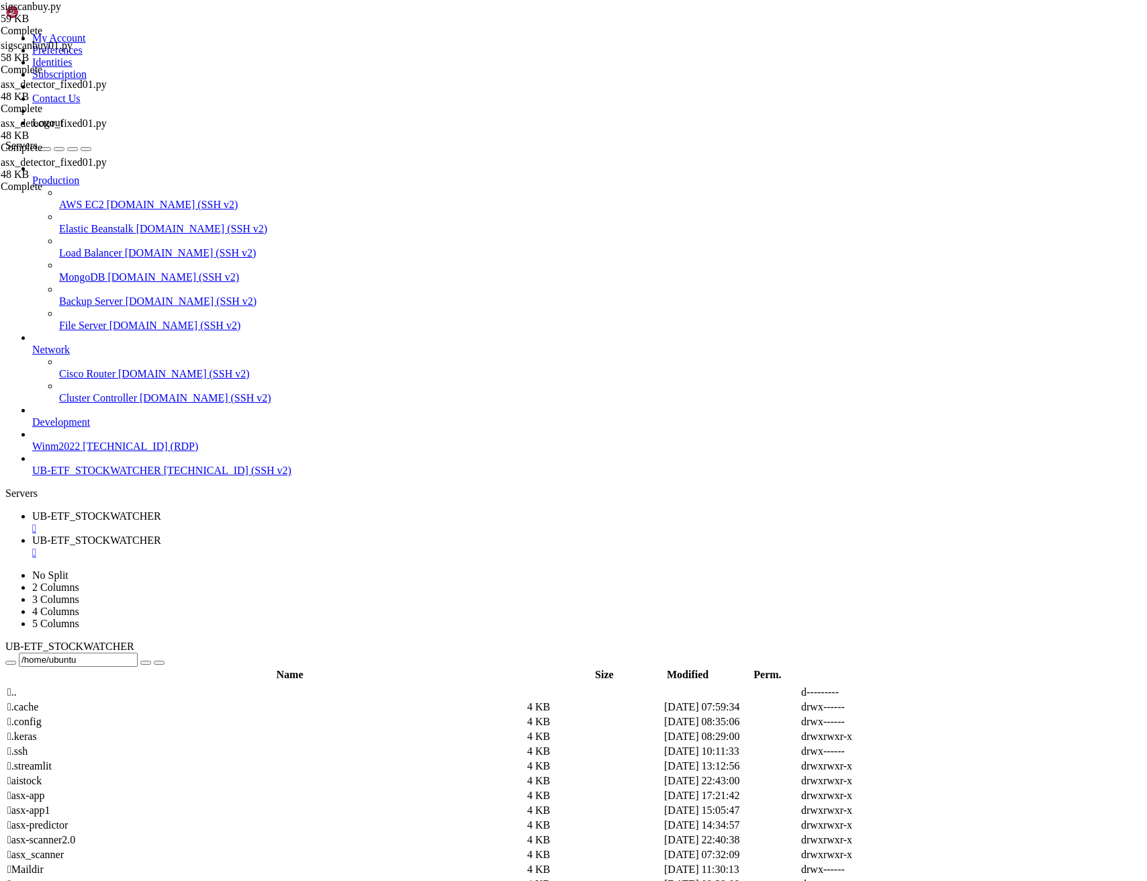
drag, startPoint x: 369, startPoint y: 2411, endPoint x: 15, endPoint y: 2320, distance: 365.5
drag, startPoint x: 424, startPoint y: 2370, endPoint x: 426, endPoint y: 2358, distance: 12.3
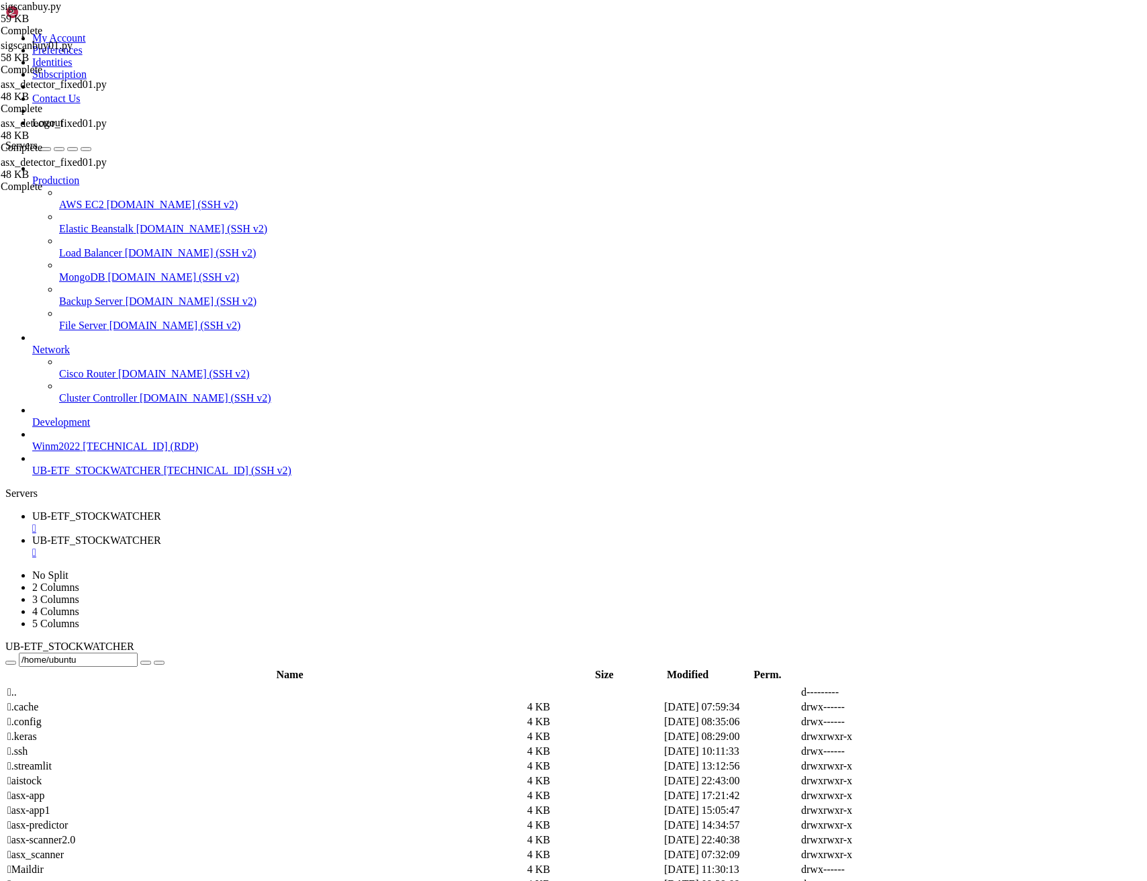
scroll to position [10510, 0]
drag, startPoint x: 375, startPoint y: 2414, endPoint x: 363, endPoint y: 2381, distance: 35.1
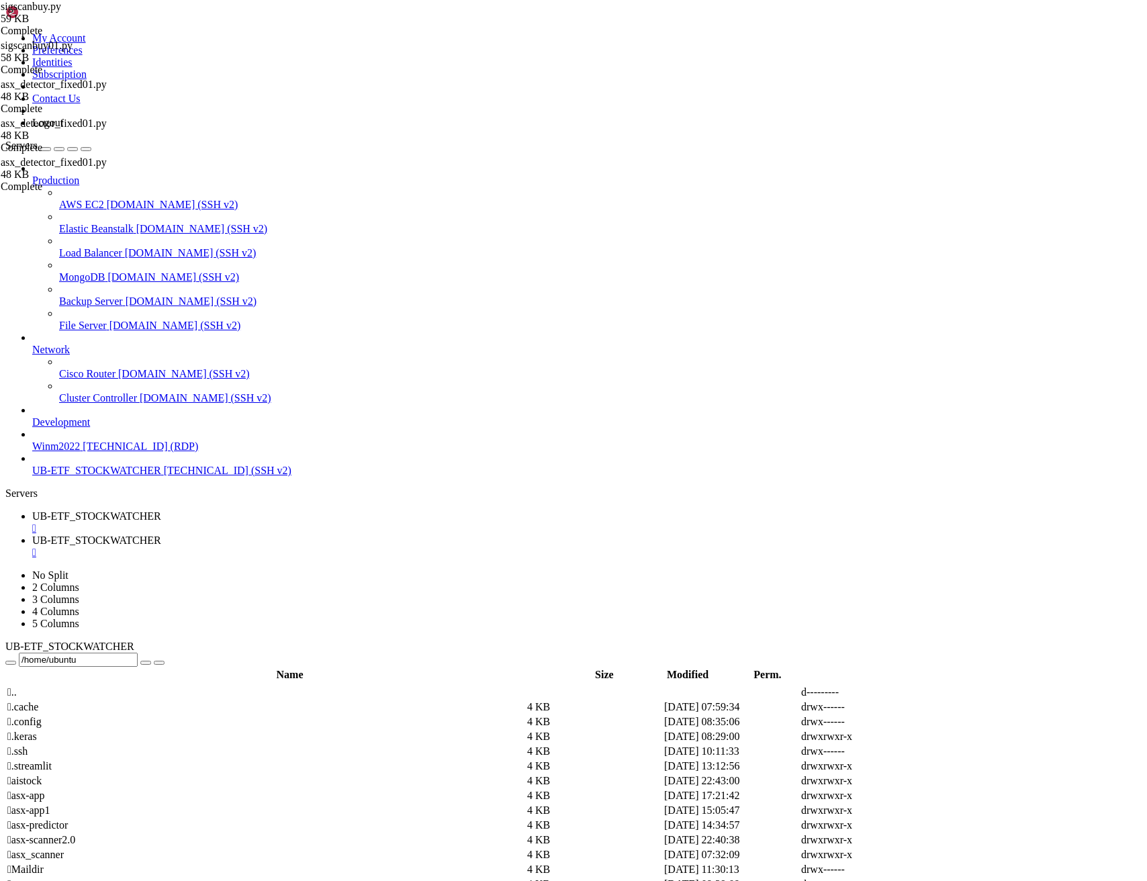
drag, startPoint x: 423, startPoint y: 2394, endPoint x: 419, endPoint y: 2386, distance: 9.0
drag, startPoint x: 689, startPoint y: 2248, endPoint x: 9, endPoint y: 1815, distance: 805.9
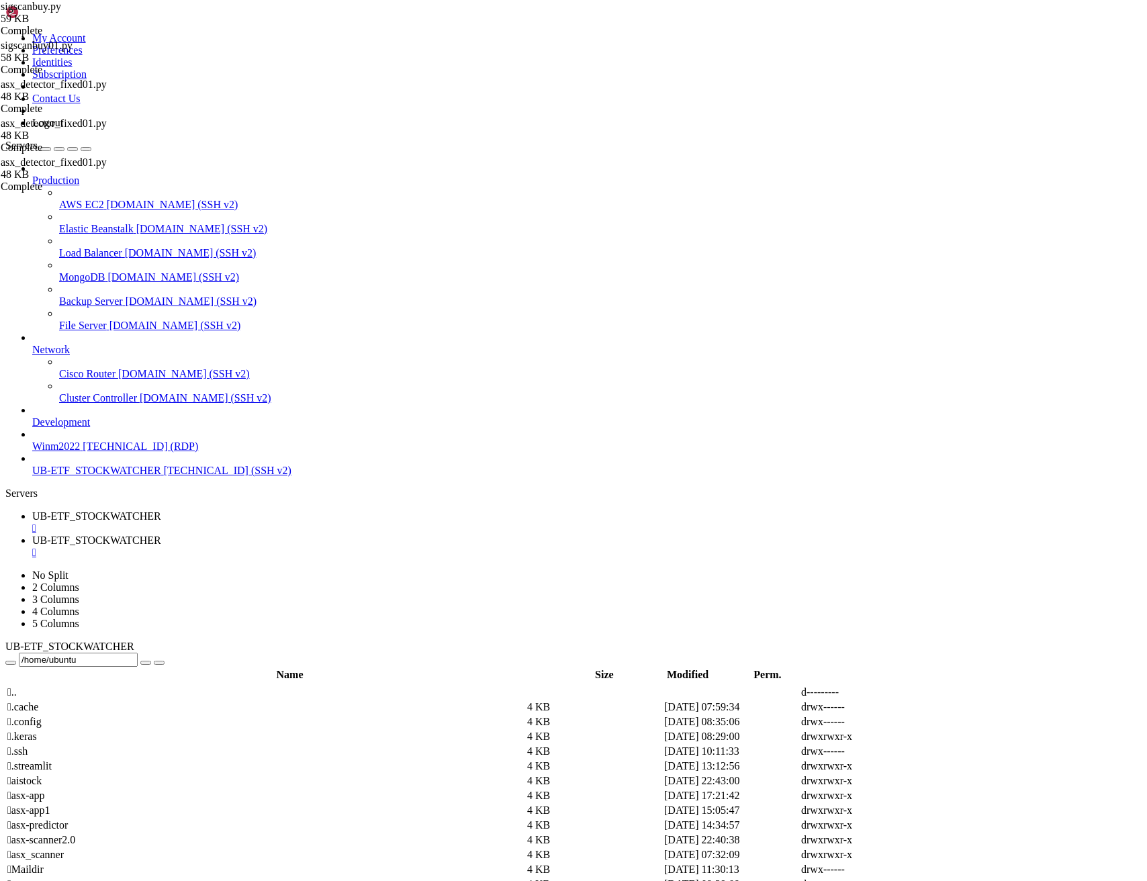
scroll to position [12197, 0]
drag, startPoint x: 12, startPoint y: 1793, endPoint x: 707, endPoint y: 2168, distance: 789.6
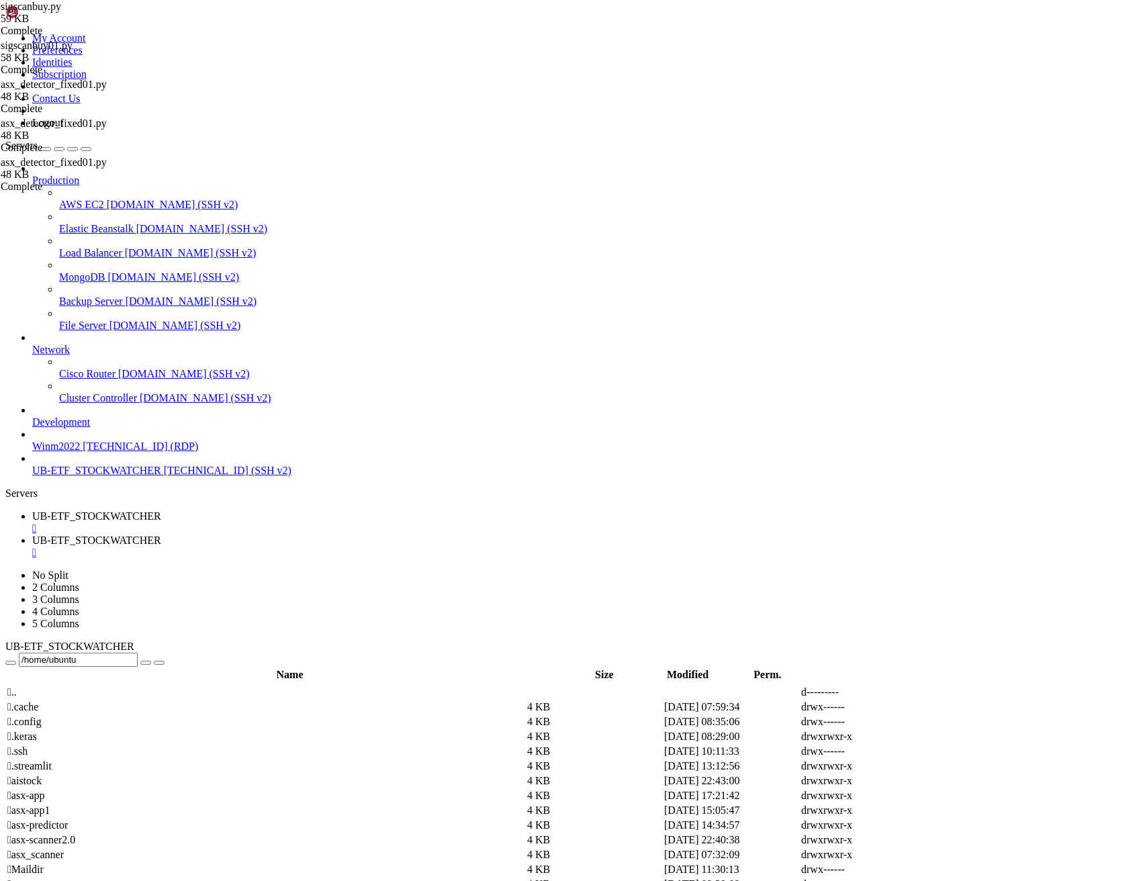
scroll to position [12900, 0]
drag, startPoint x: 13, startPoint y: 1917, endPoint x: 187, endPoint y: 1922, distance: 173.3
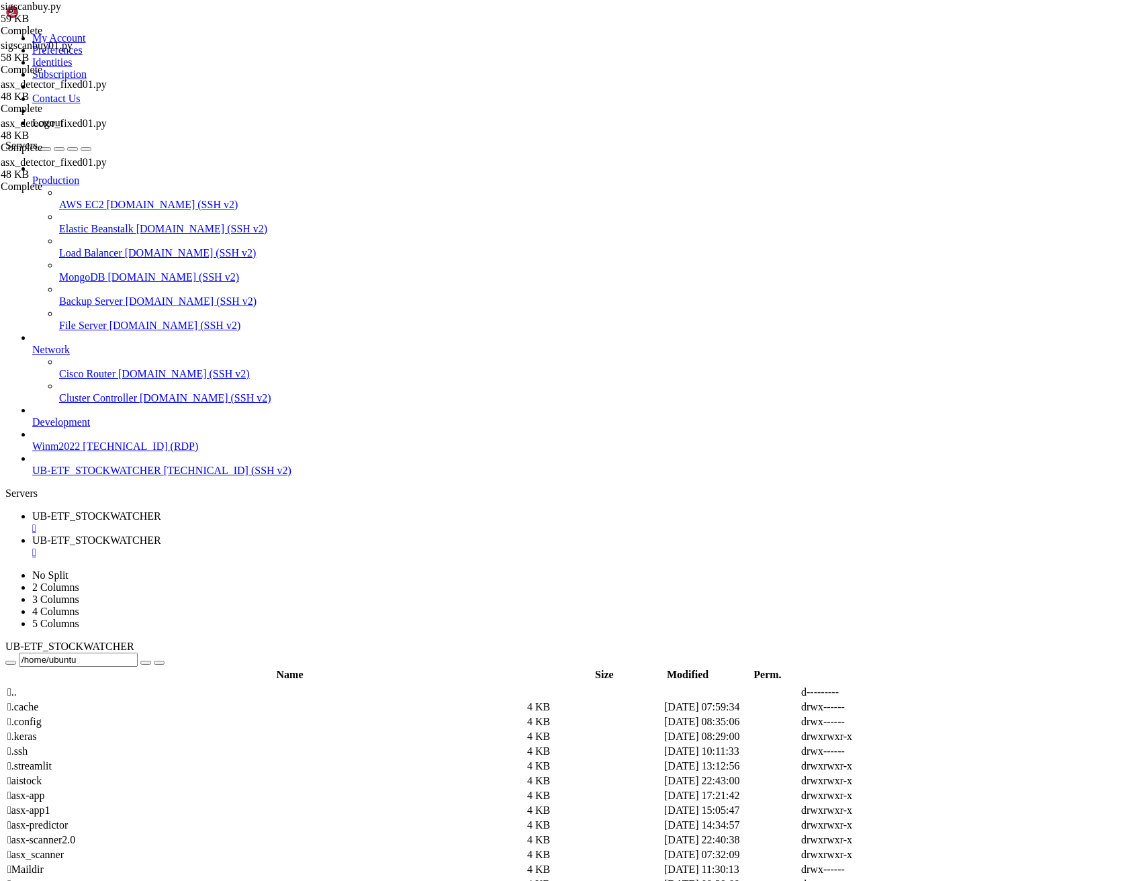
drag, startPoint x: 13, startPoint y: 1916, endPoint x: 522, endPoint y: 1917, distance: 509.7
click at [161, 510] on span "UB-ETF_STOCKWATCHER" at bounding box center [96, 515] width 129 height 11
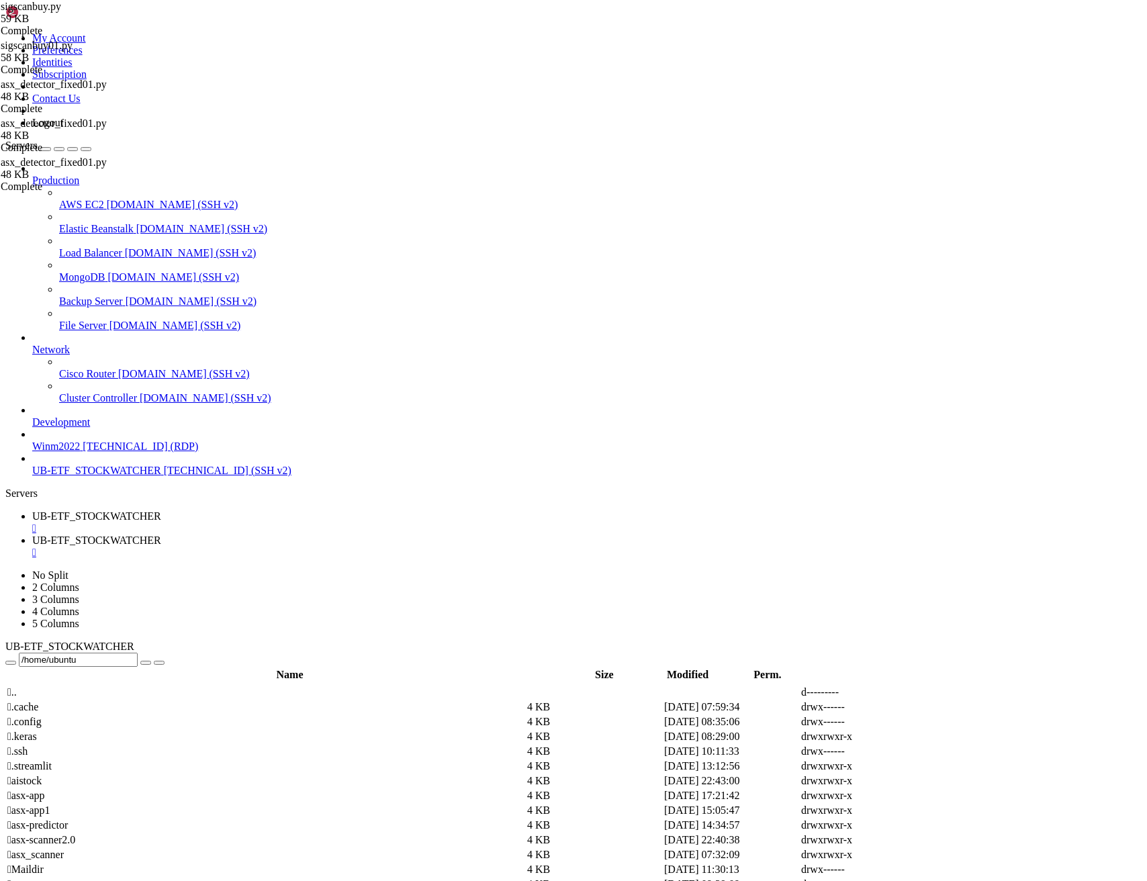
click at [161, 535] on span "UB-ETF_STOCKWATCHER" at bounding box center [96, 540] width 129 height 11
click at [164, 476] on span "[TECHNICAL_ID] (SSH v2)" at bounding box center [228, 470] width 128 height 11
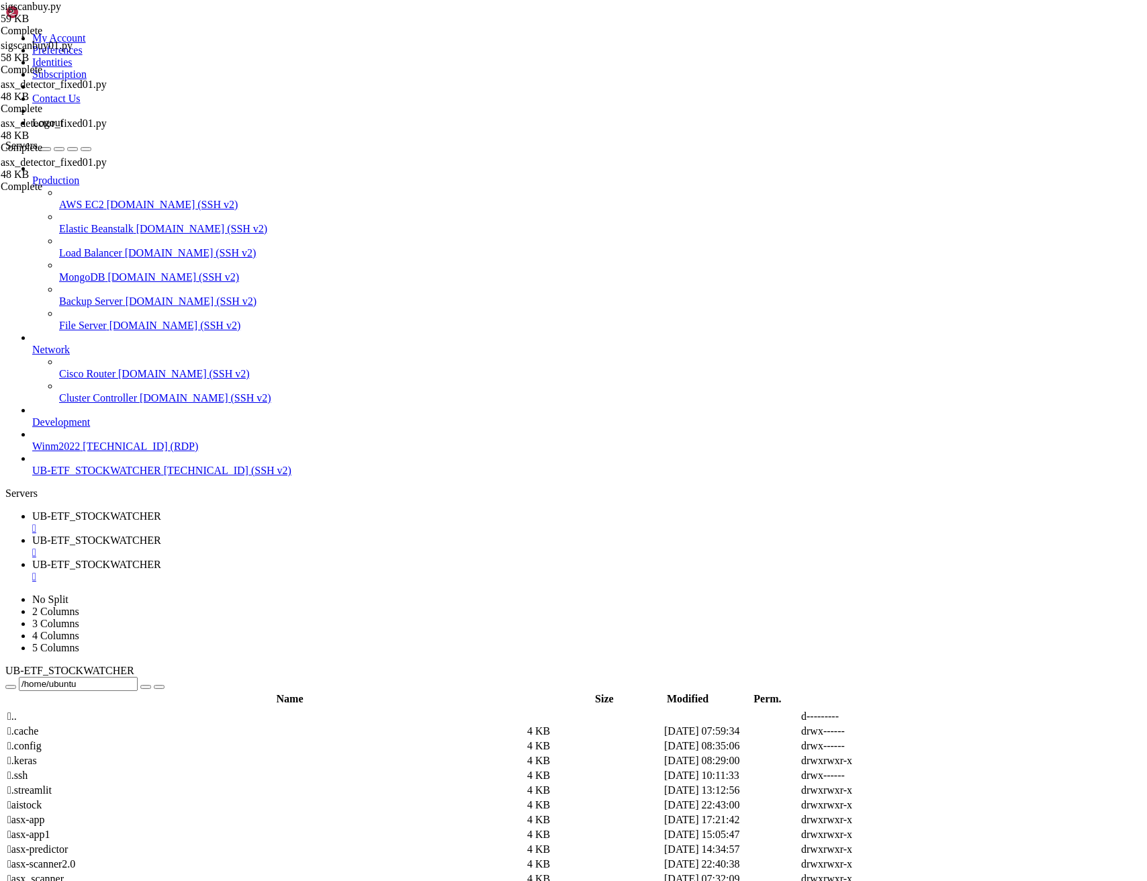
click at [161, 510] on span "UB-ETF_STOCKWATCHER" at bounding box center [96, 515] width 129 height 11
click at [161, 535] on span "UB-ETF_STOCKWATCHER" at bounding box center [96, 540] width 129 height 11
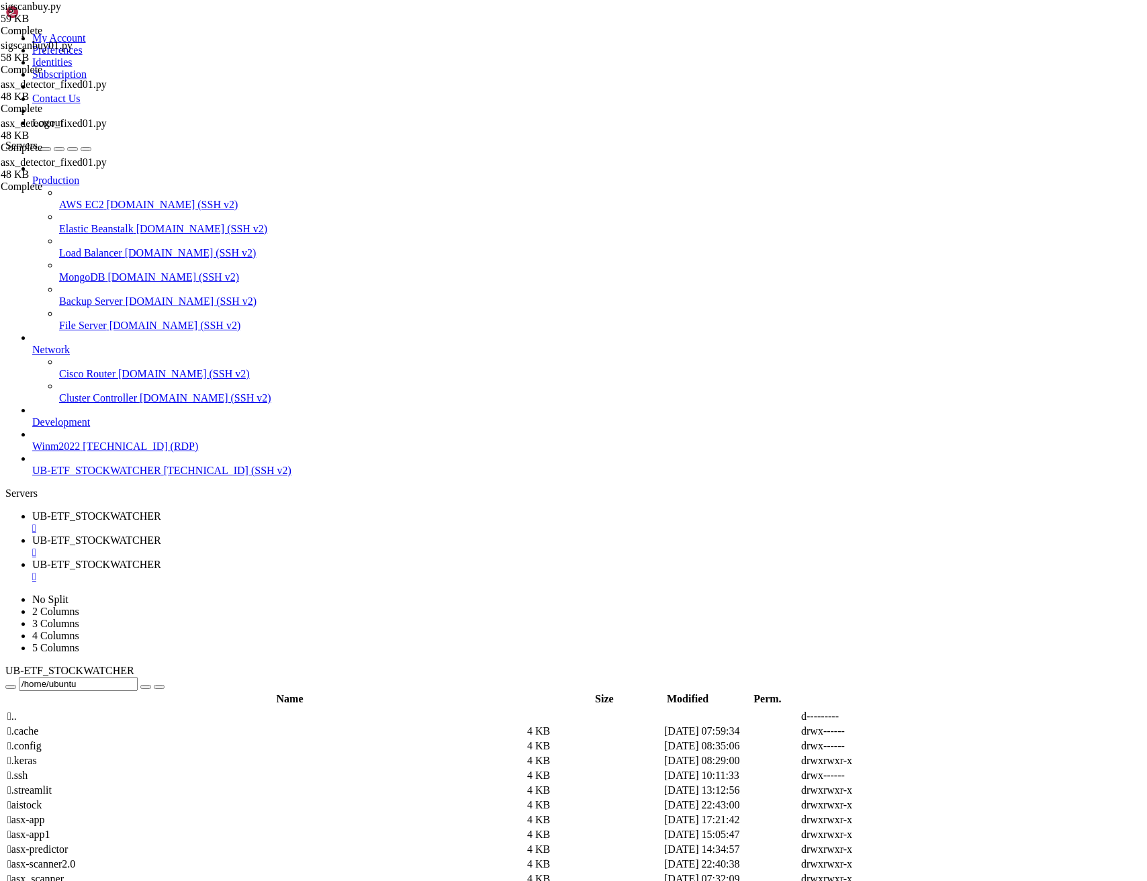
scroll to position [23645, 0]
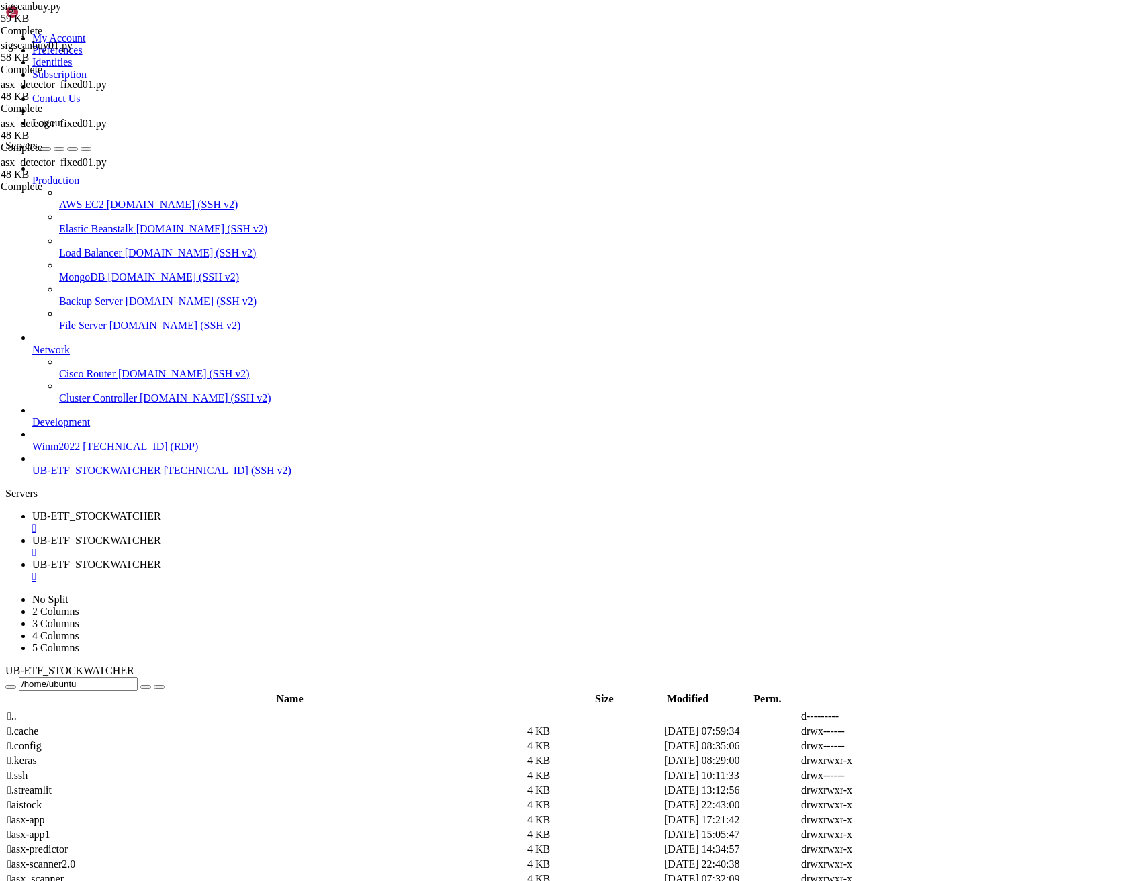
scroll to position [0, 0]
